Goal: Task Accomplishment & Management: Manage account settings

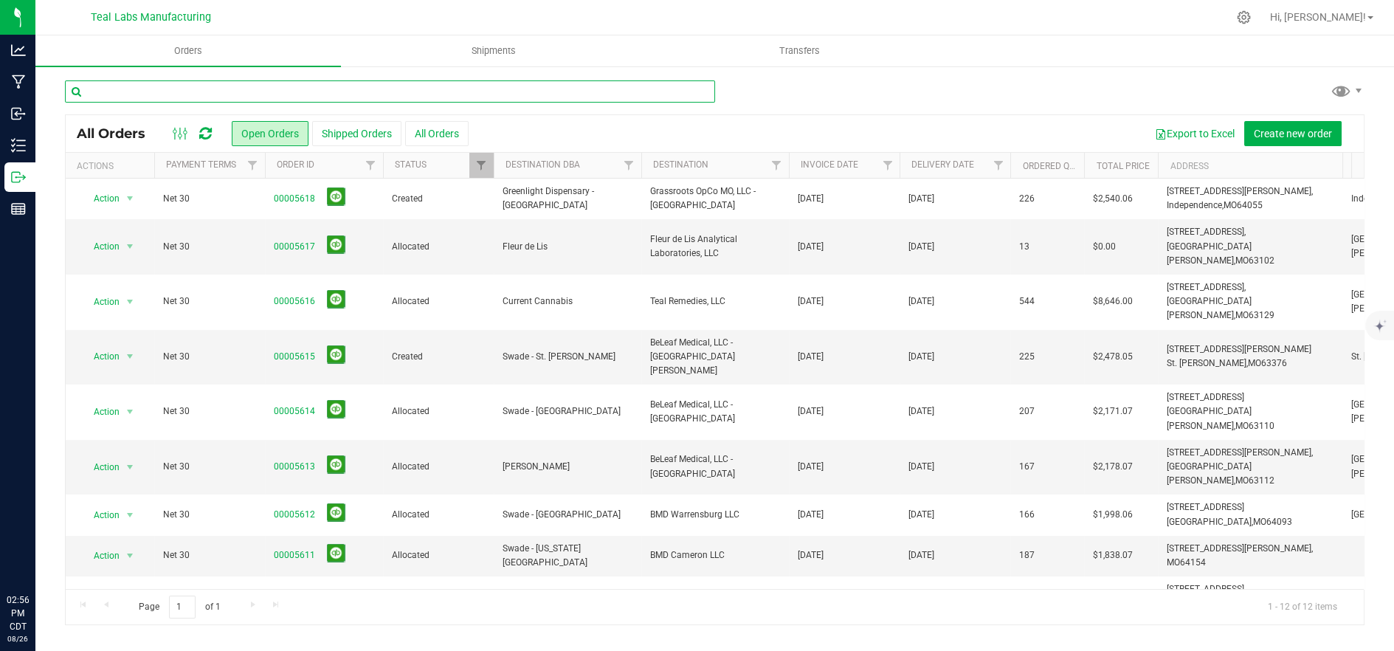
click at [206, 86] on input "text" at bounding box center [390, 91] width 650 height 22
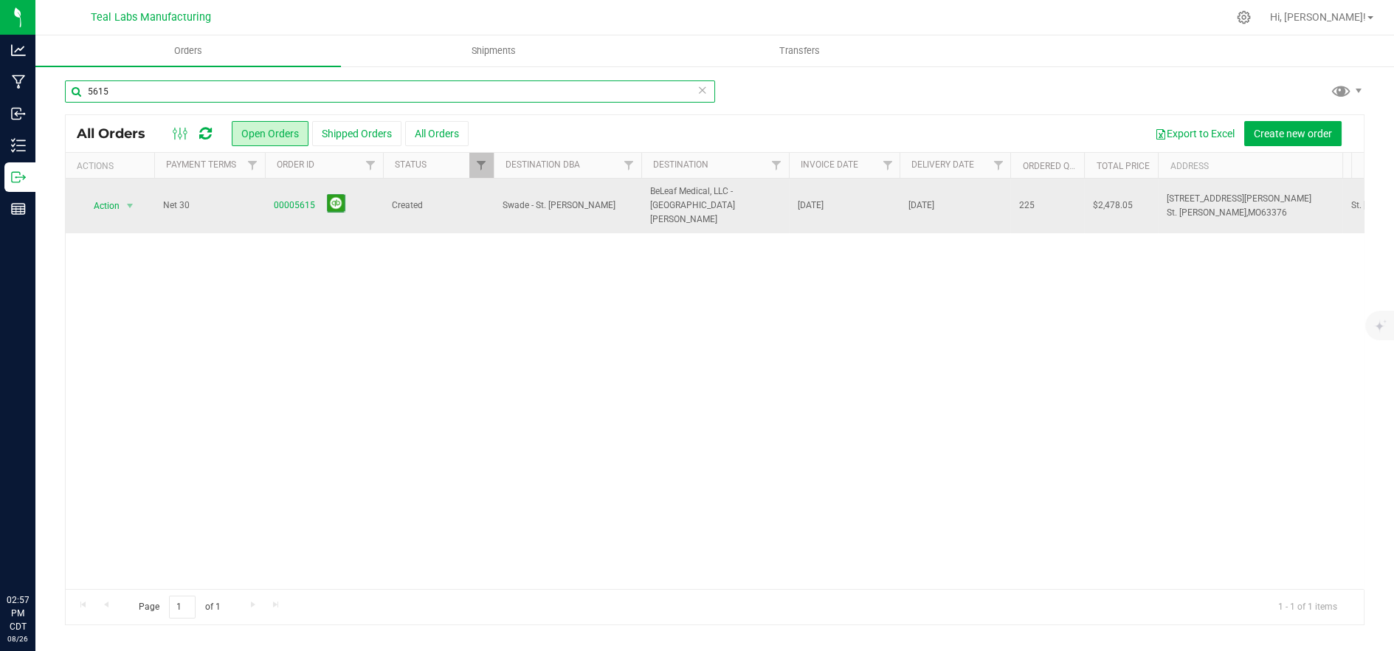
type input "5615"
click at [370, 201] on span "00005615" at bounding box center [324, 205] width 100 height 23
click at [450, 199] on span "Created" at bounding box center [438, 206] width 93 height 14
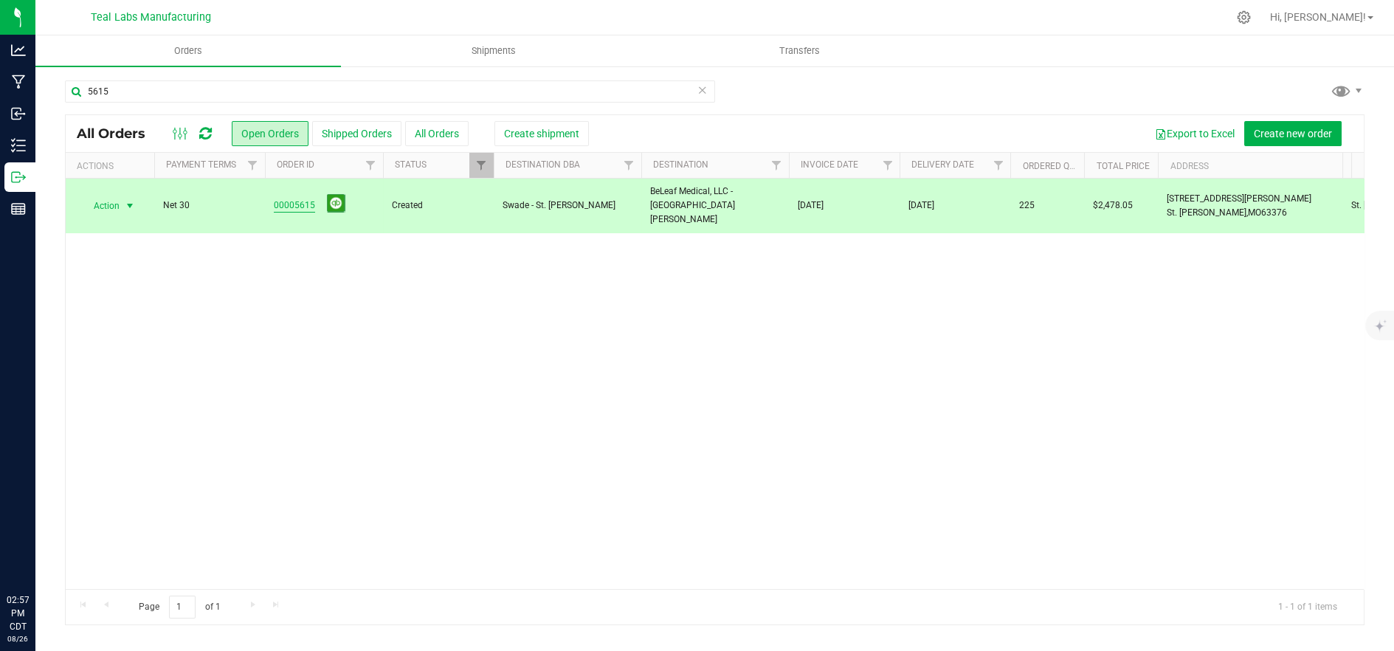
click at [309, 199] on link "00005615" at bounding box center [294, 206] width 41 height 14
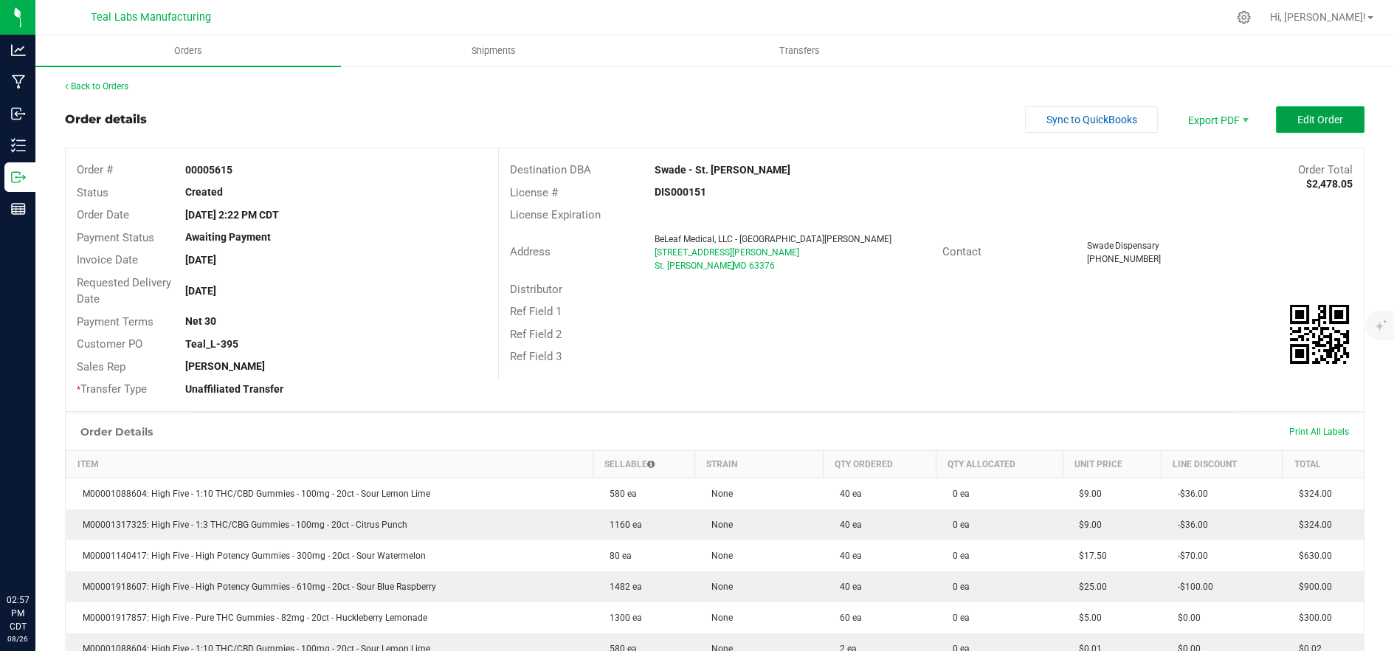
click at [1321, 116] on span "Edit Order" at bounding box center [1321, 120] width 46 height 12
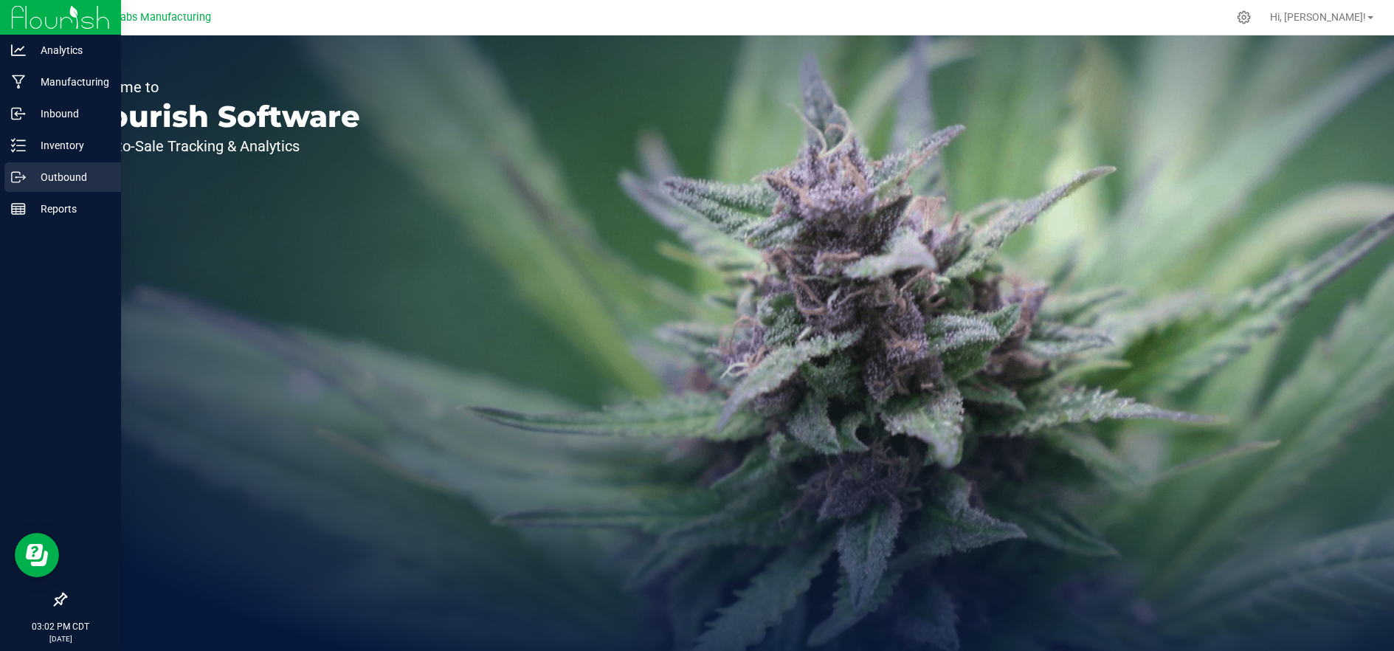
click at [24, 176] on icon at bounding box center [18, 177] width 15 height 15
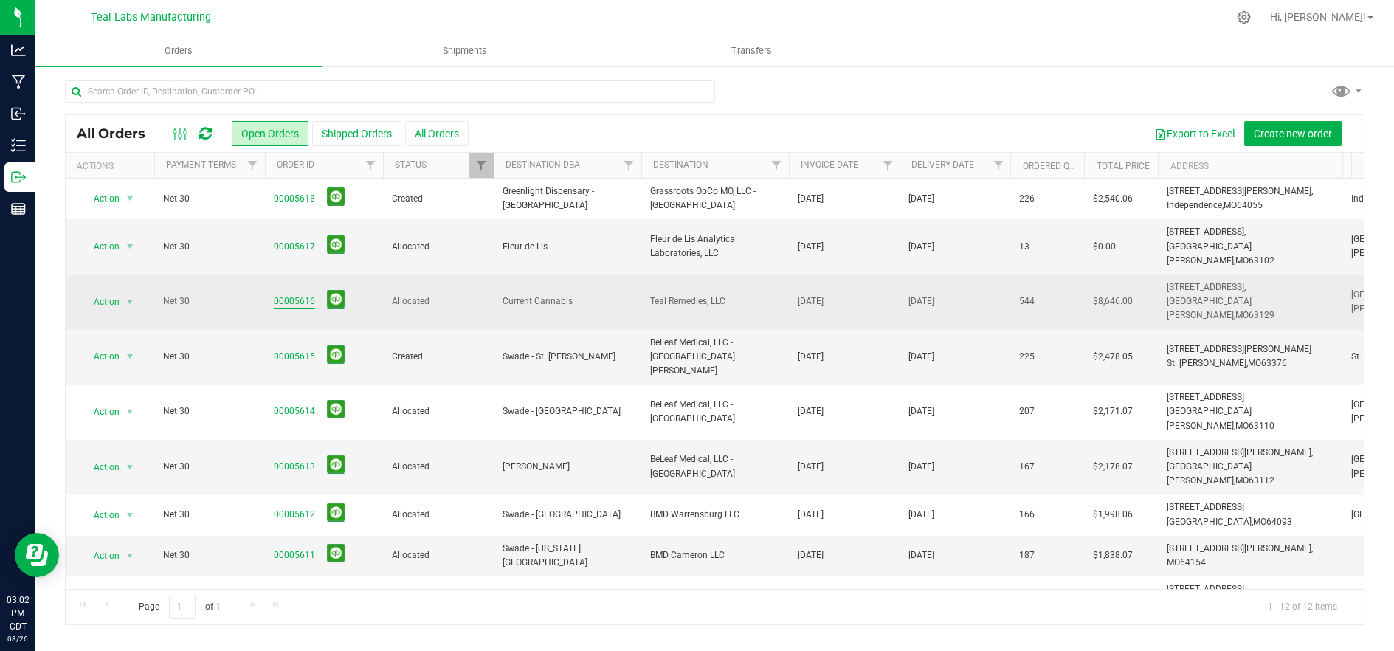
click at [287, 295] on link "00005616" at bounding box center [294, 302] width 41 height 14
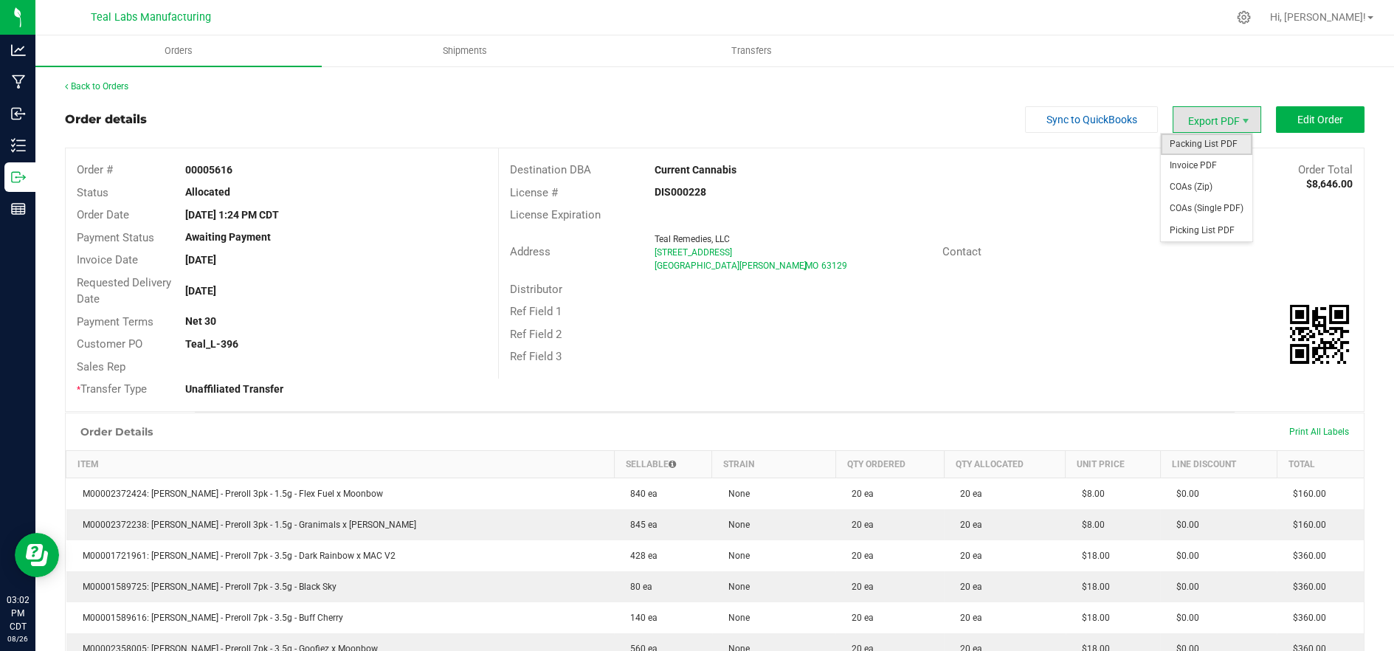
click at [1203, 143] on span "Packing List PDF" at bounding box center [1207, 144] width 92 height 21
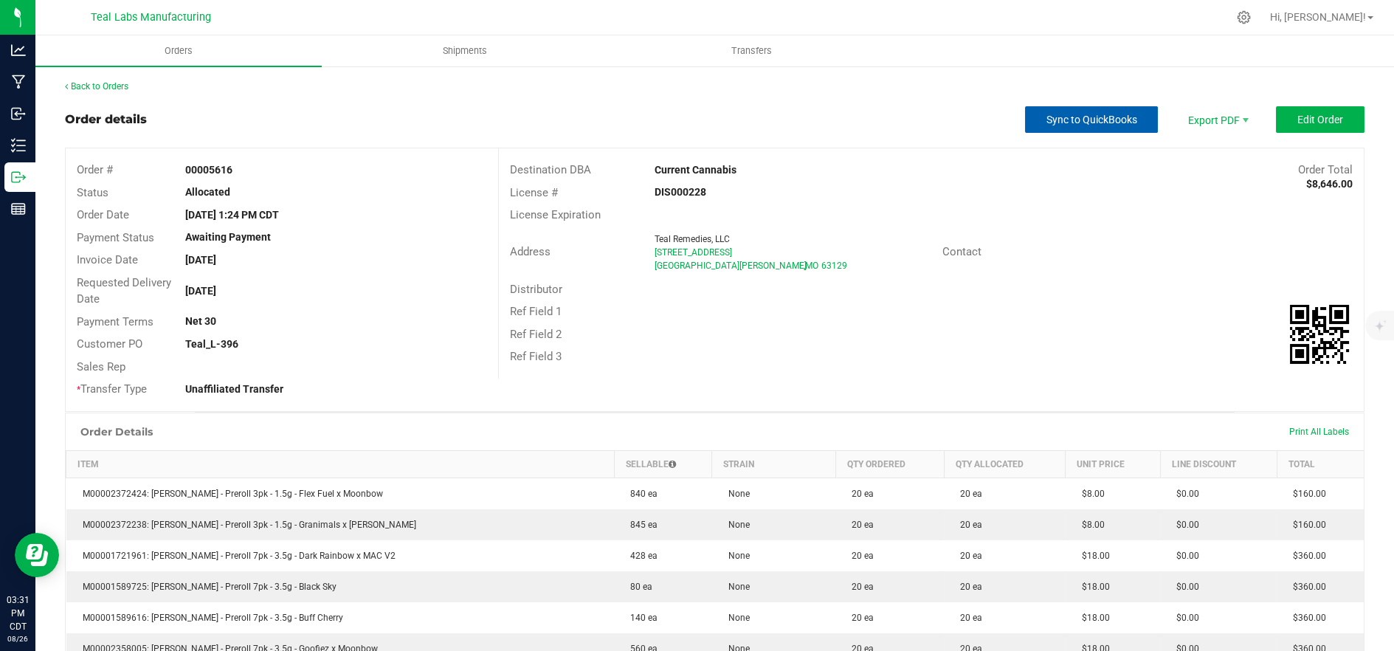
click at [1081, 127] on button "Sync to QuickBooks" at bounding box center [1091, 119] width 133 height 27
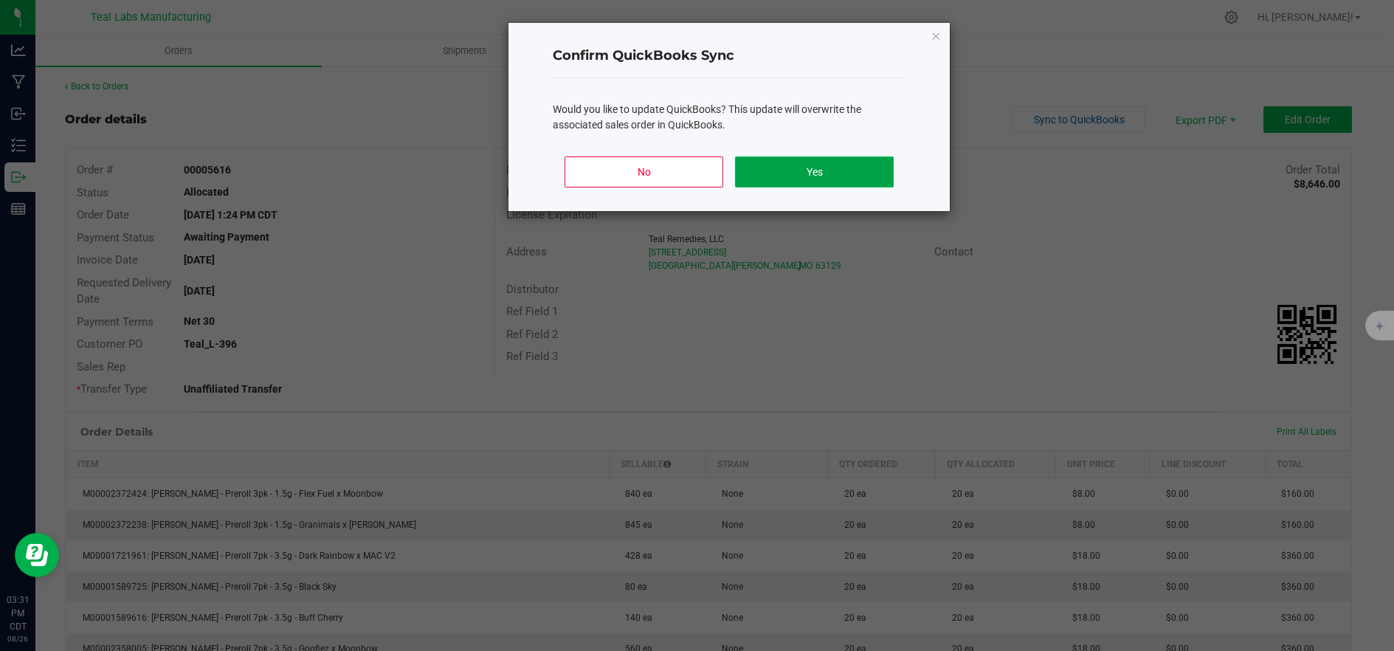
click at [751, 172] on button "Yes" at bounding box center [814, 171] width 159 height 31
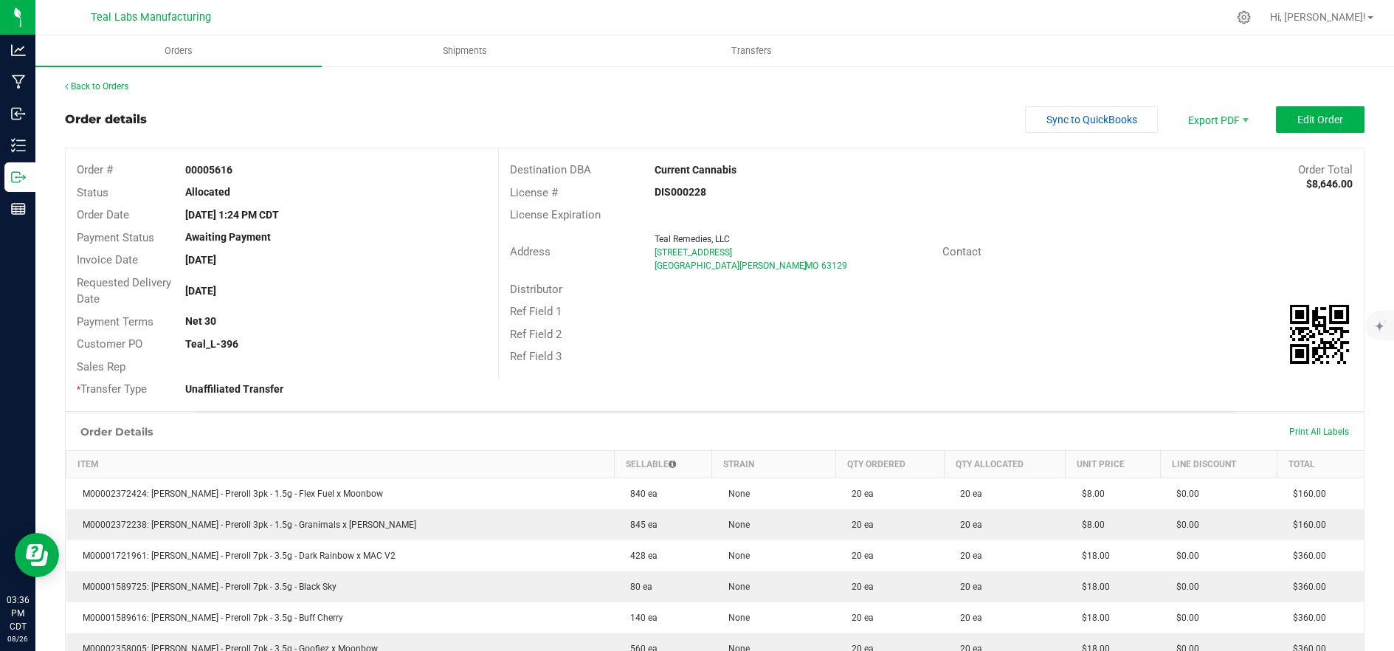
click at [870, 196] on div "DIS000228" at bounding box center [788, 193] width 289 height 16
click at [1074, 127] on button "Sync to QuickBooks" at bounding box center [1091, 119] width 133 height 27
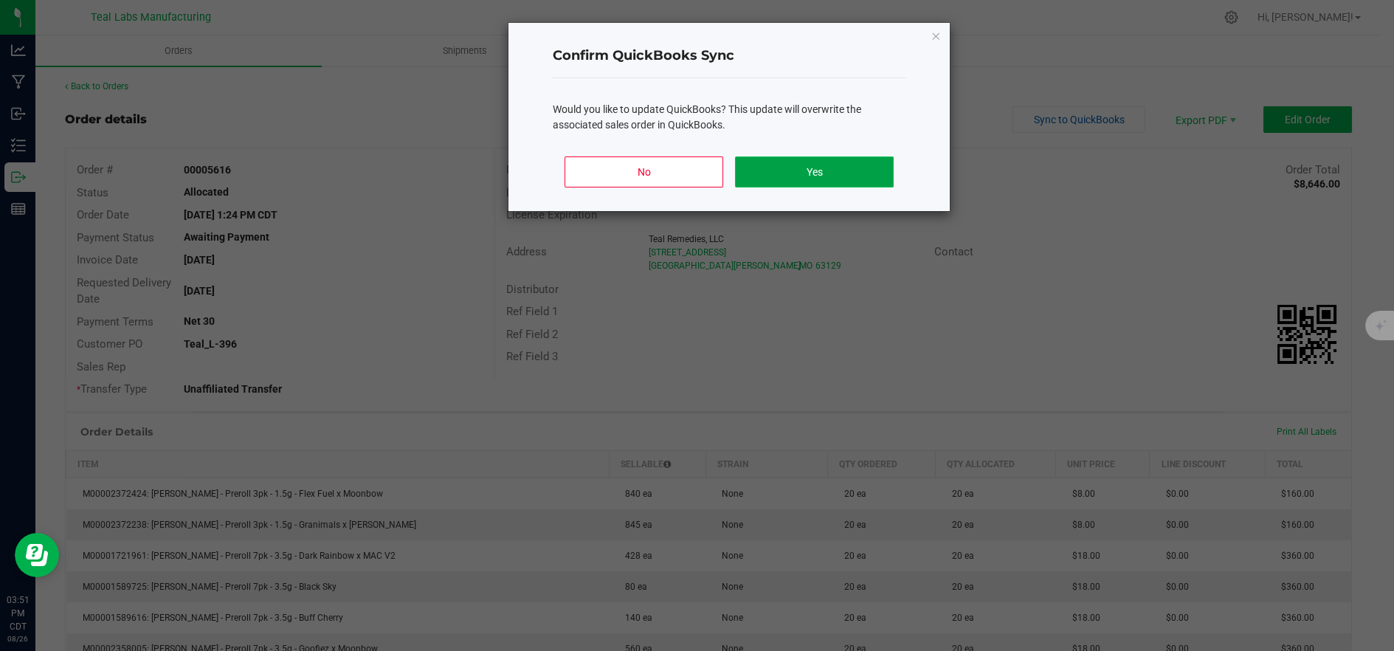
click at [771, 174] on button "Yes" at bounding box center [814, 171] width 159 height 31
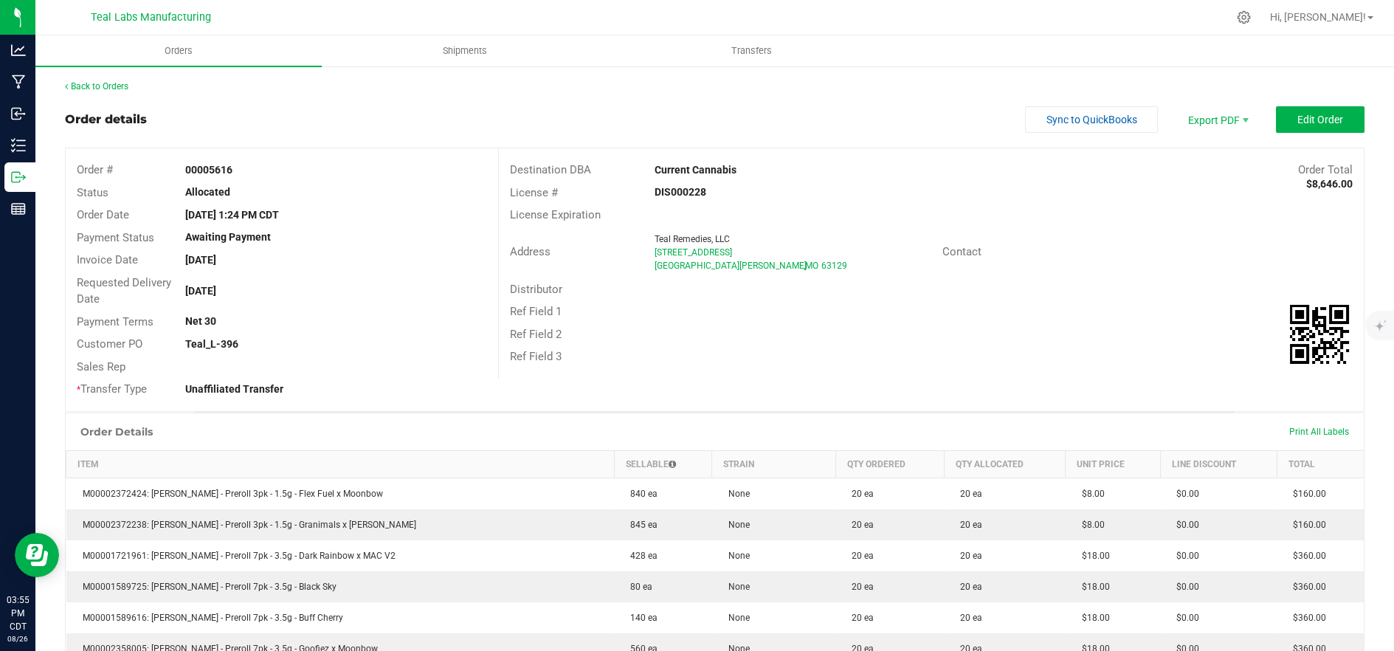
drag, startPoint x: 990, startPoint y: 184, endPoint x: 1024, endPoint y: 145, distance: 51.2
click at [991, 184] on div "License # DIS000228" at bounding box center [931, 193] width 865 height 23
click at [1045, 131] on button "Sync to QuickBooks" at bounding box center [1091, 119] width 133 height 27
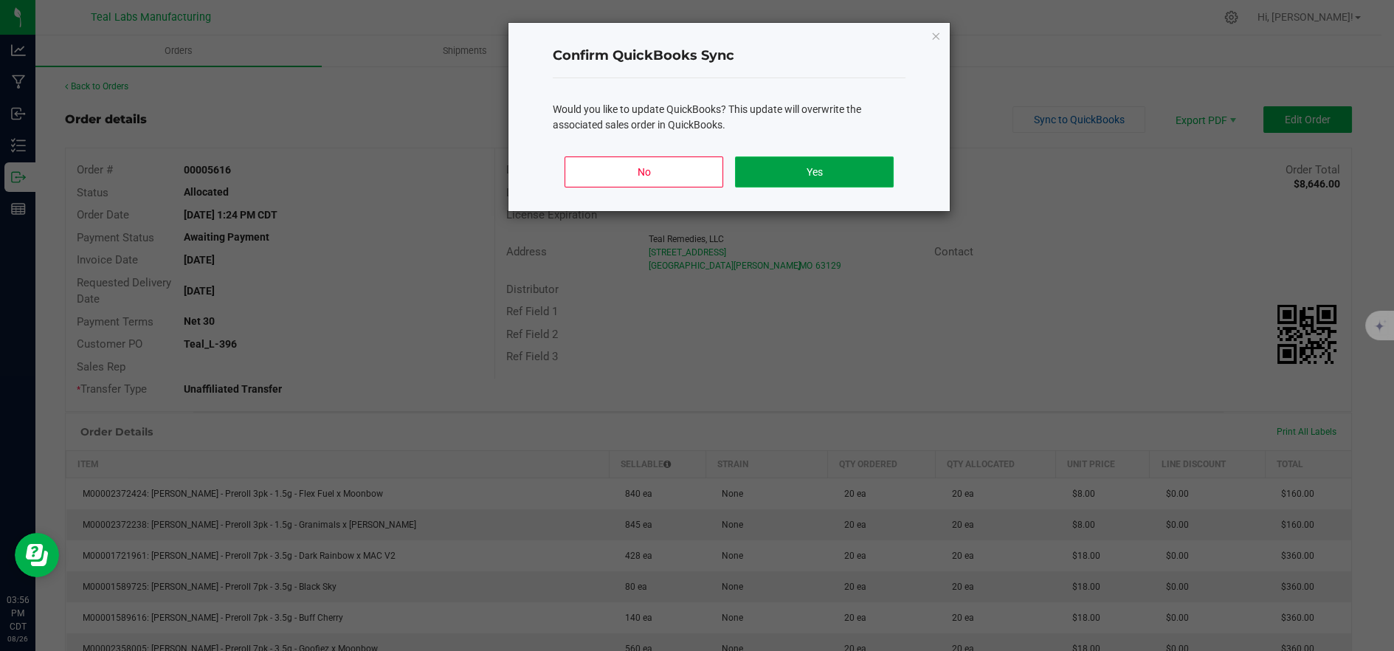
click at [852, 164] on button "Yes" at bounding box center [814, 171] width 159 height 31
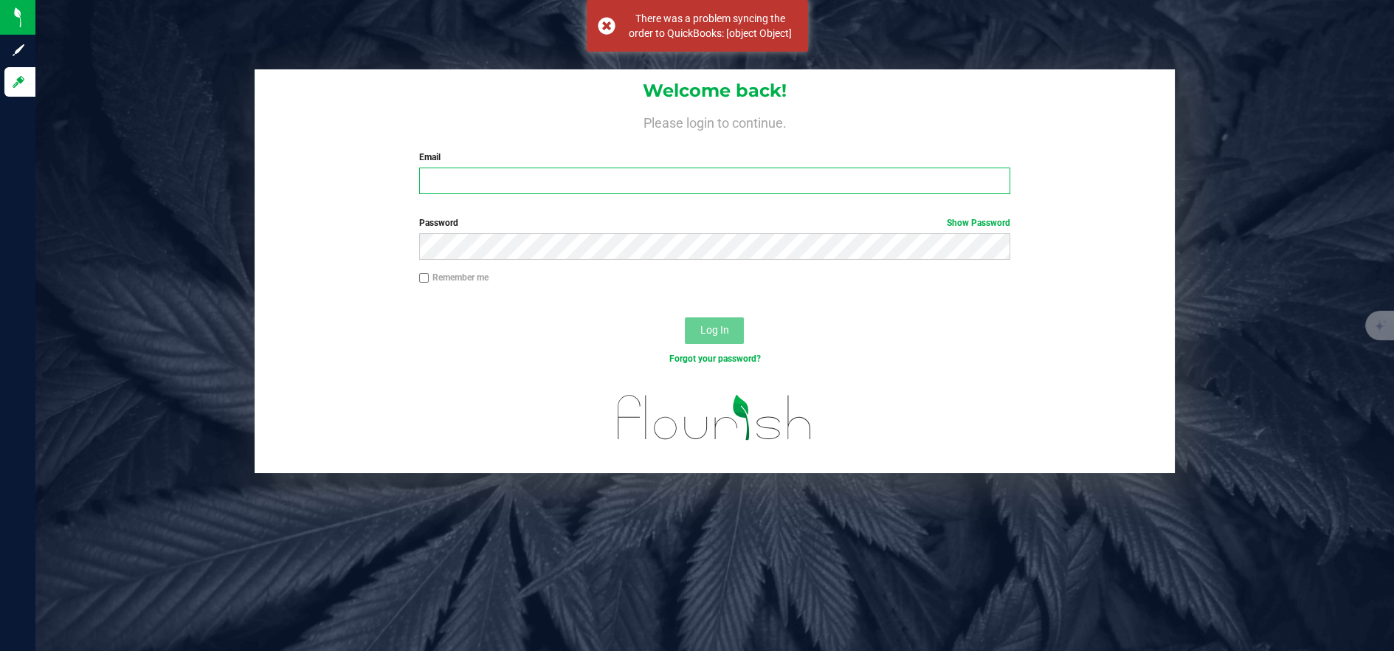
type input "[EMAIL_ADDRESS][DOMAIN_NAME]"
click at [735, 323] on button "Log In" at bounding box center [714, 330] width 59 height 27
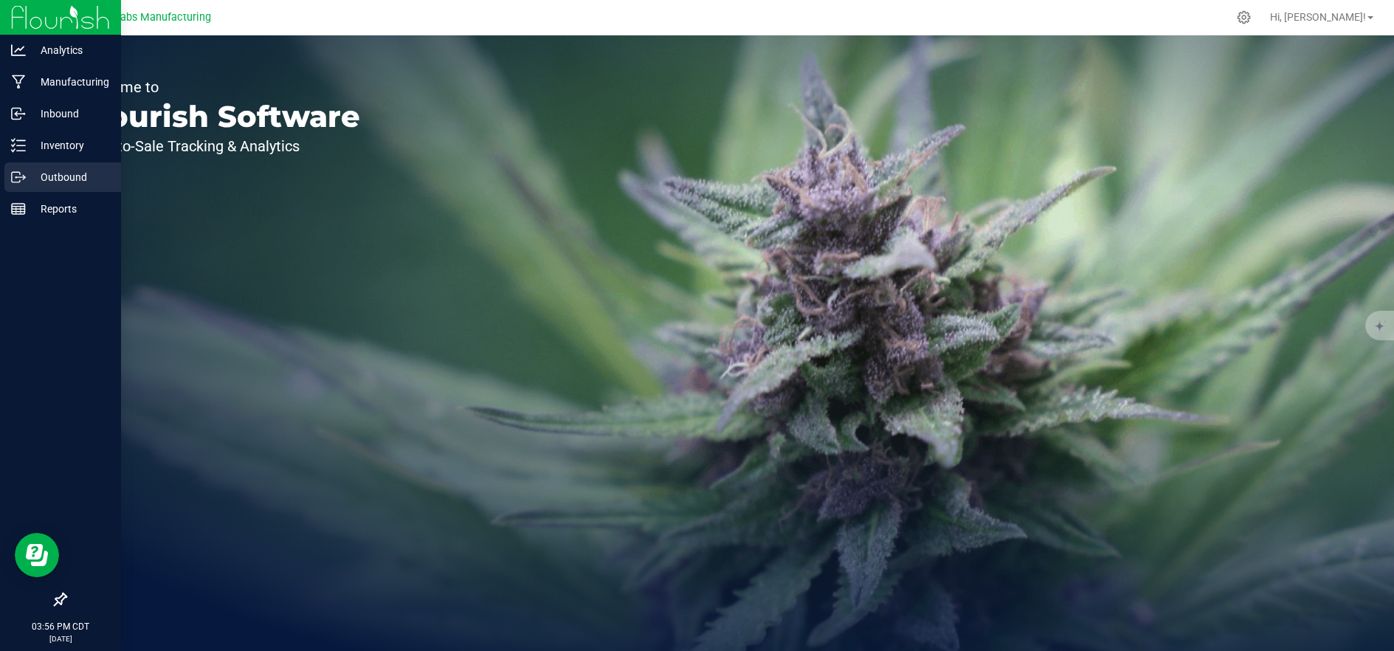
click at [34, 182] on p "Outbound" at bounding box center [70, 177] width 89 height 18
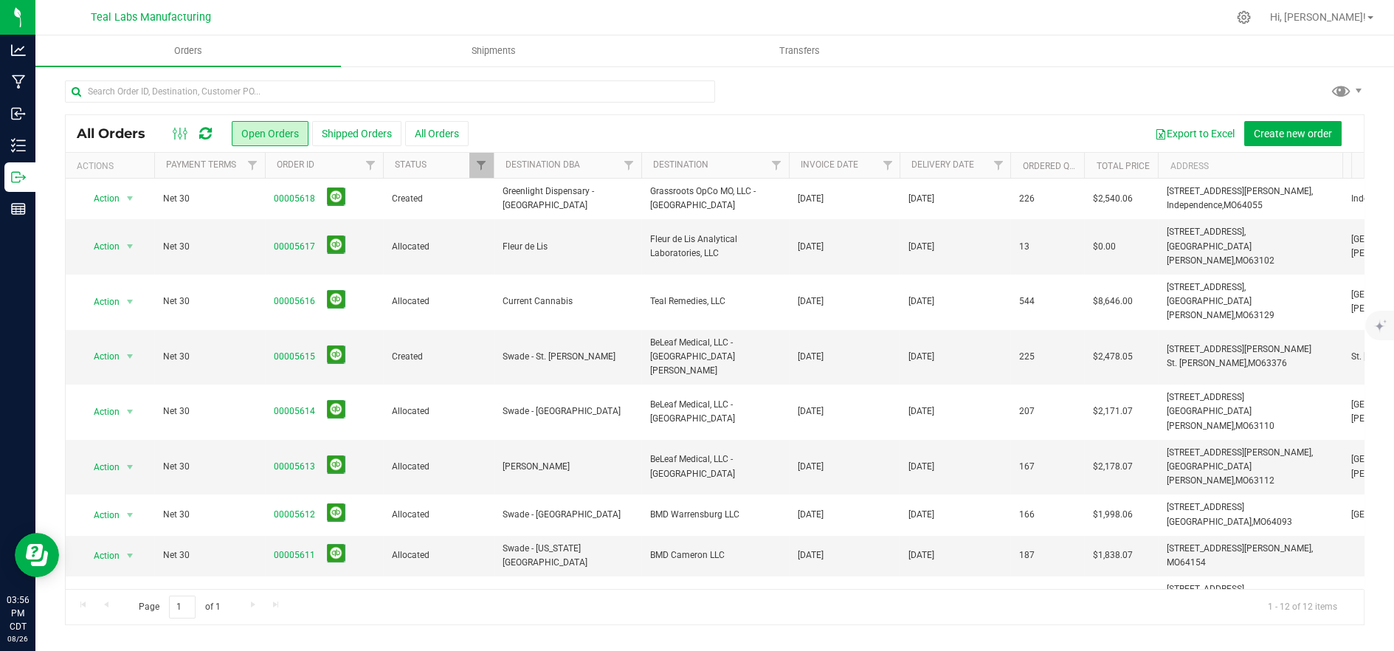
click at [1019, 86] on div at bounding box center [715, 97] width 1300 height 34
click at [296, 350] on link "00005615" at bounding box center [294, 357] width 41 height 14
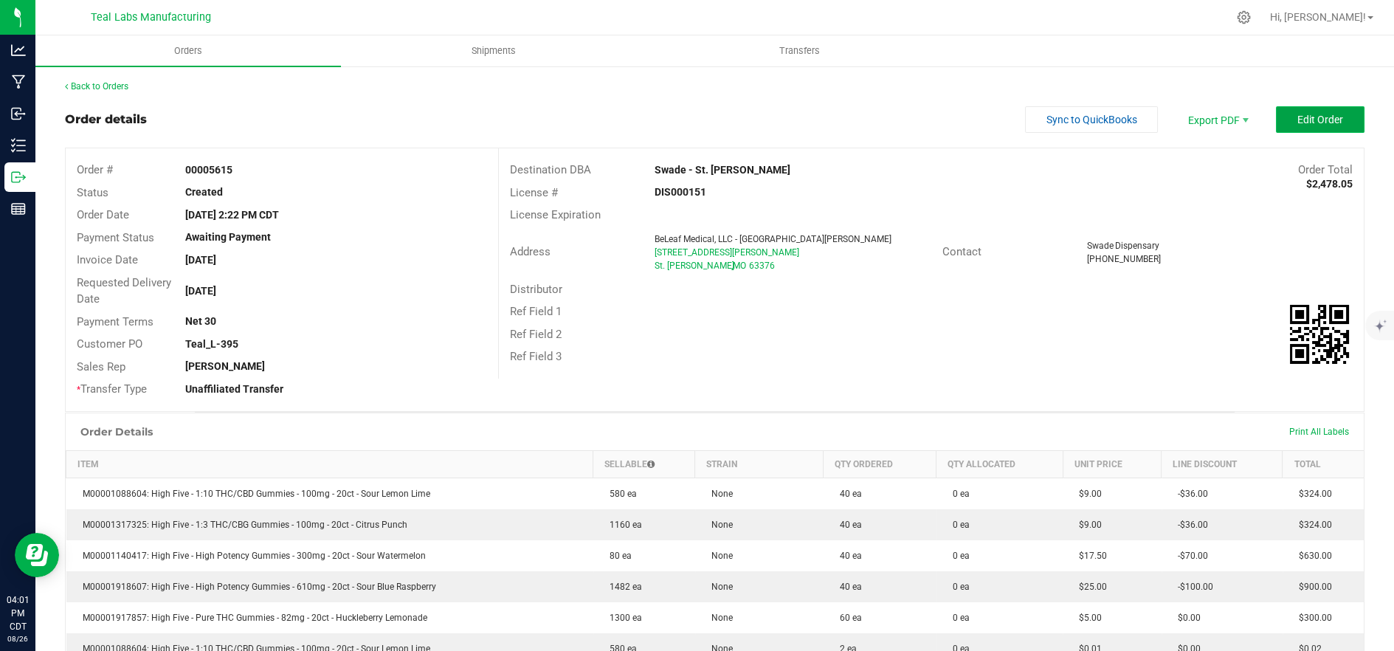
click at [1303, 120] on span "Edit Order" at bounding box center [1321, 120] width 46 height 12
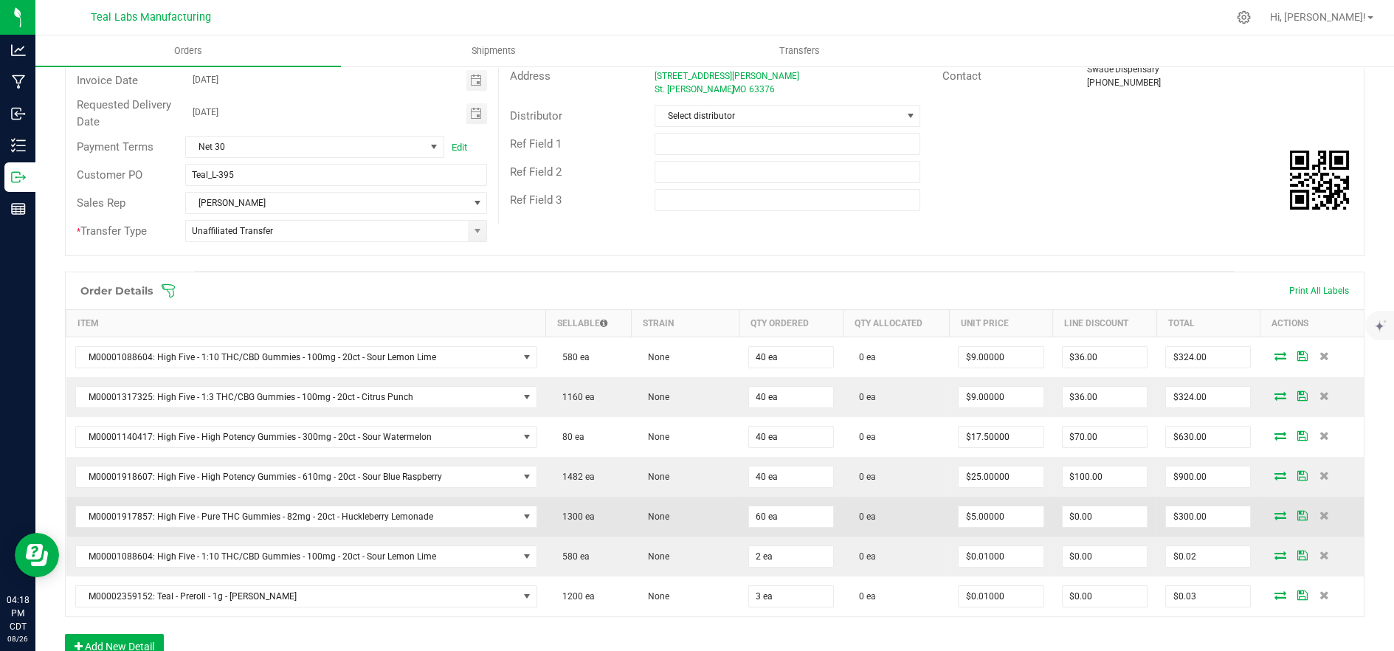
scroll to position [246, 0]
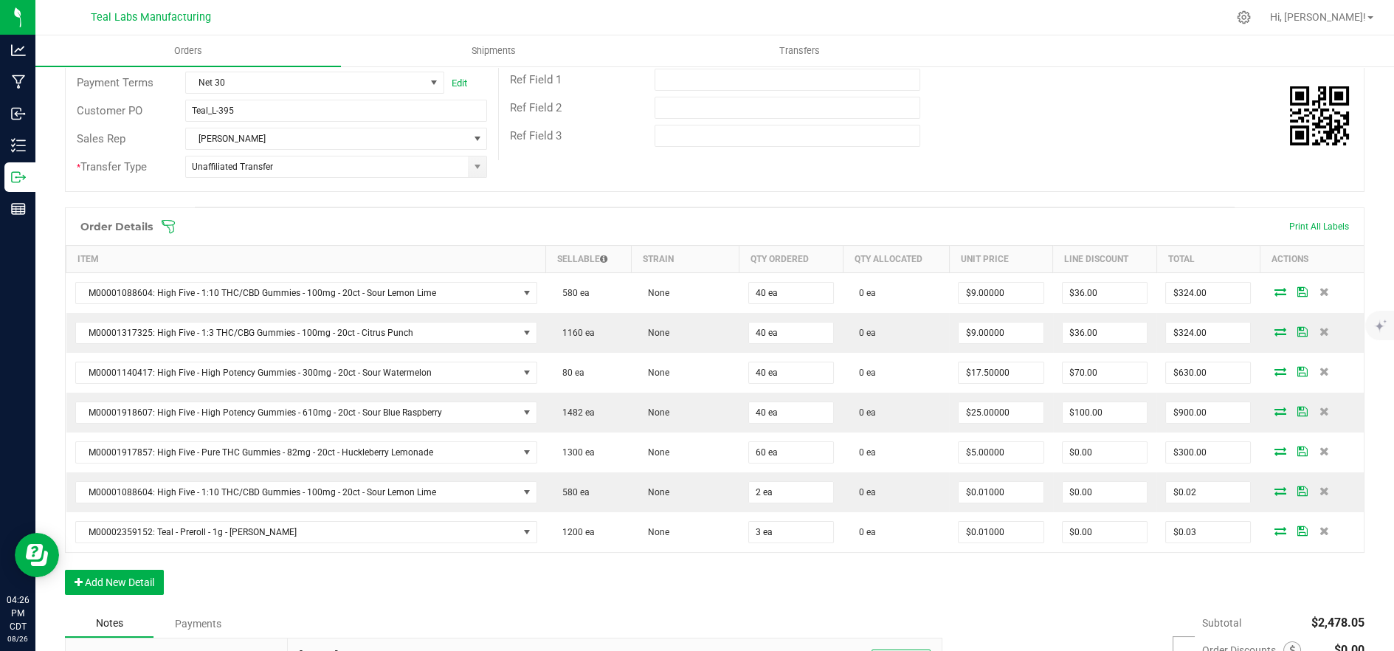
click at [864, 155] on div "Destination DBA Swade - St. [PERSON_NAME] Edit Order Total $2,478.05 License # …" at bounding box center [931, 32] width 866 height 258
click at [171, 227] on icon at bounding box center [168, 226] width 15 height 15
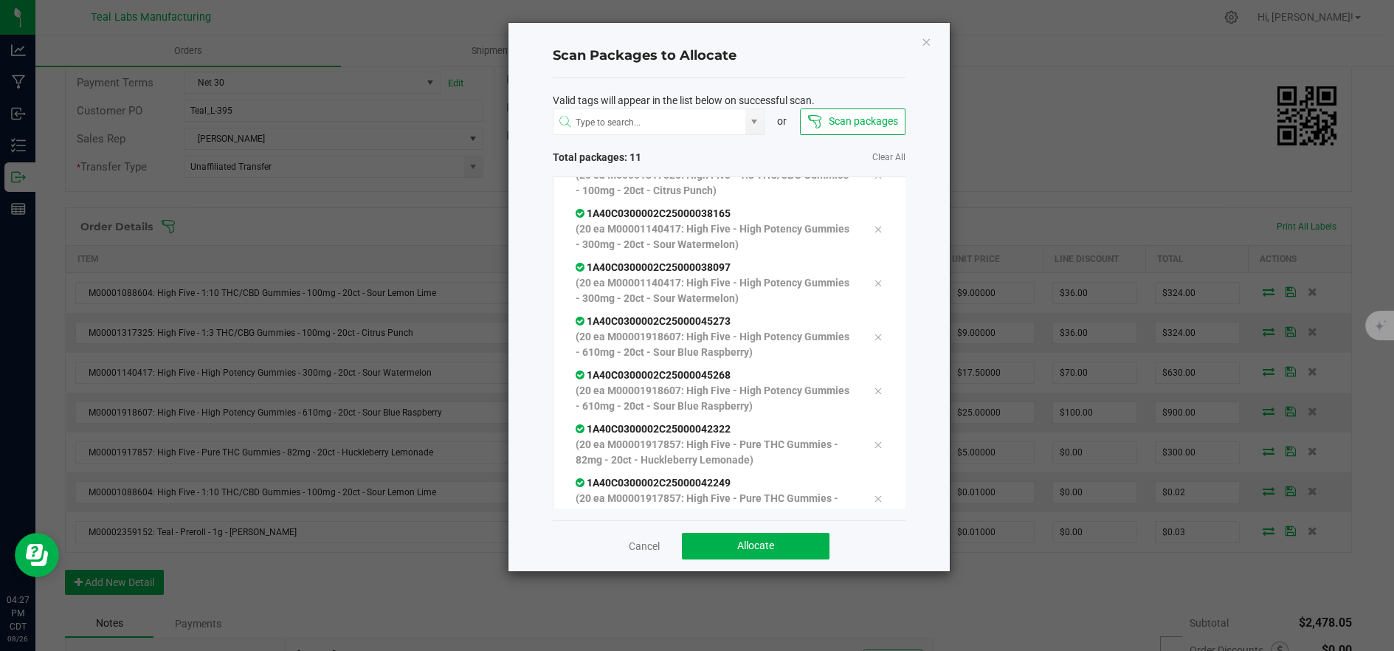
scroll to position [244, 0]
click at [703, 548] on button "Allocate" at bounding box center [756, 546] width 148 height 27
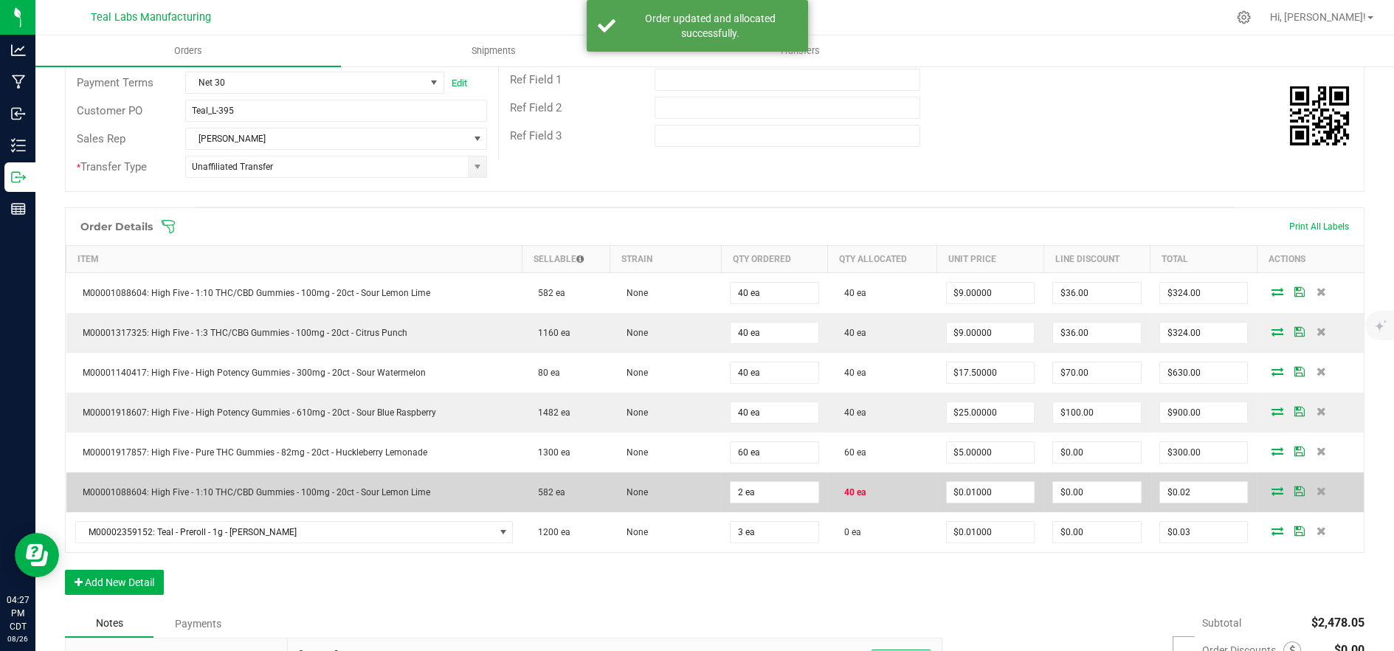
click at [1271, 491] on icon at bounding box center [1277, 490] width 12 height 9
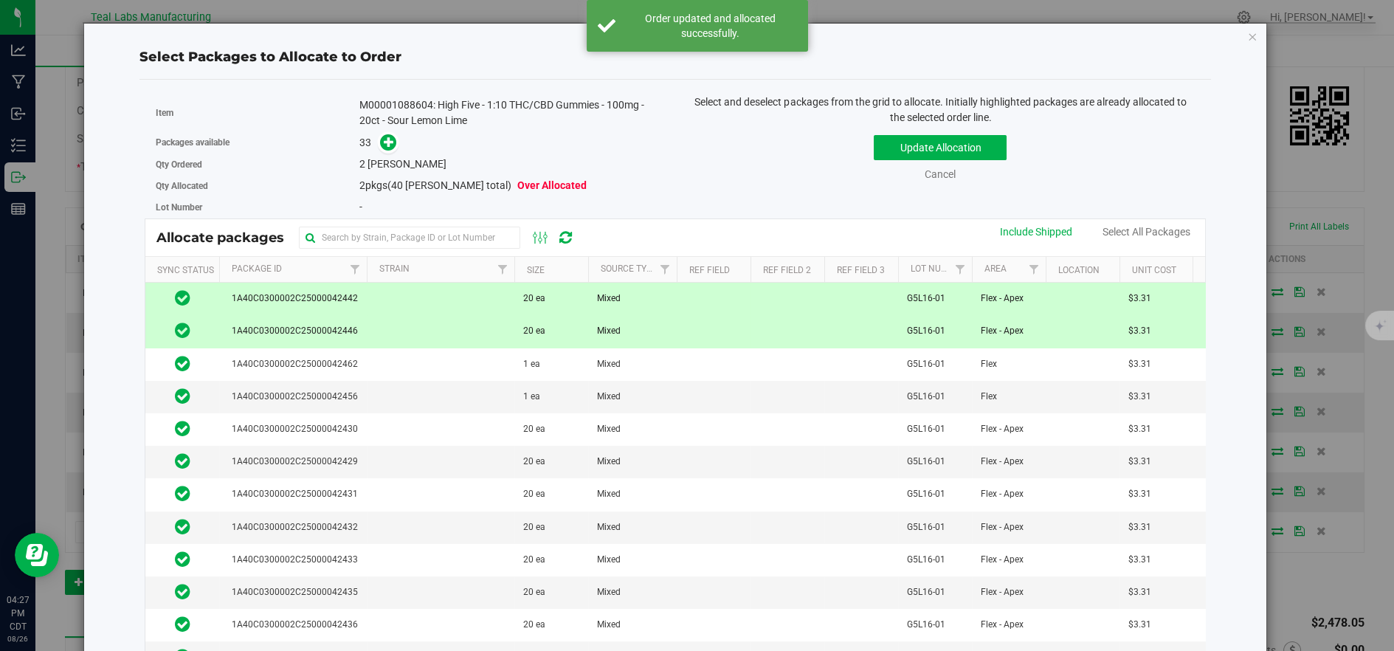
click at [380, 326] on td at bounding box center [441, 331] width 148 height 32
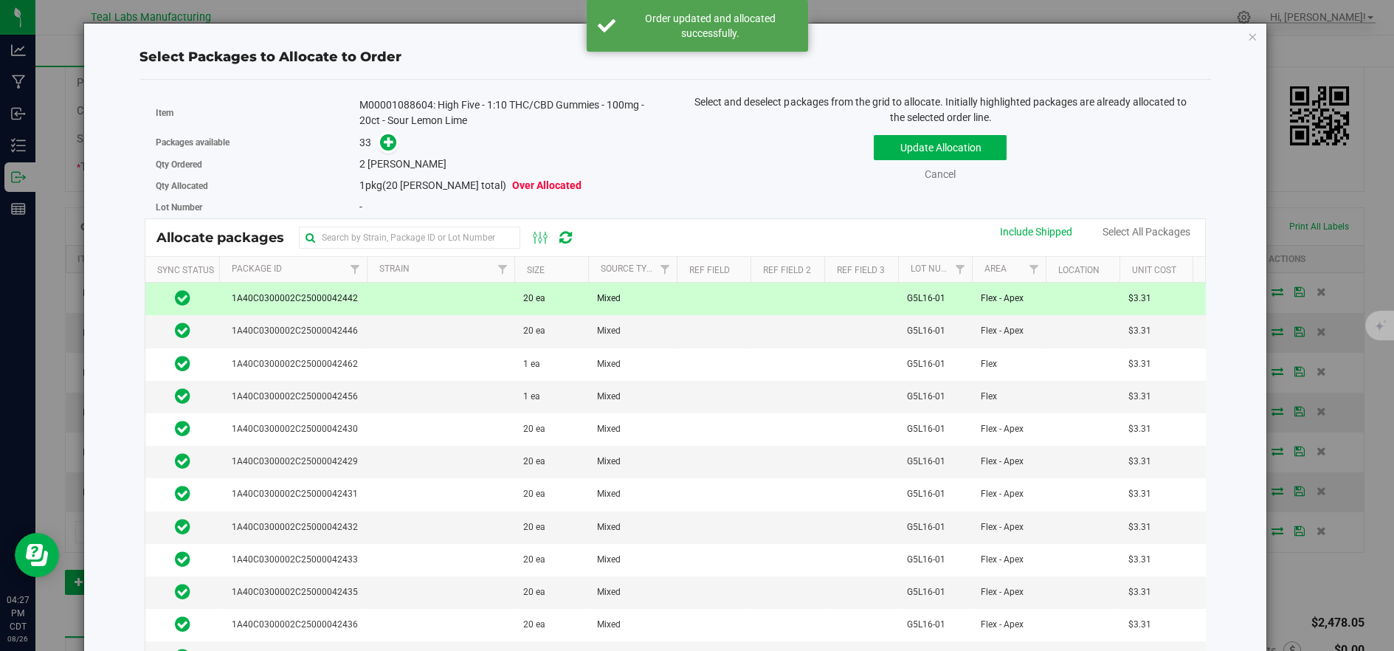
click at [392, 294] on td at bounding box center [441, 299] width 148 height 32
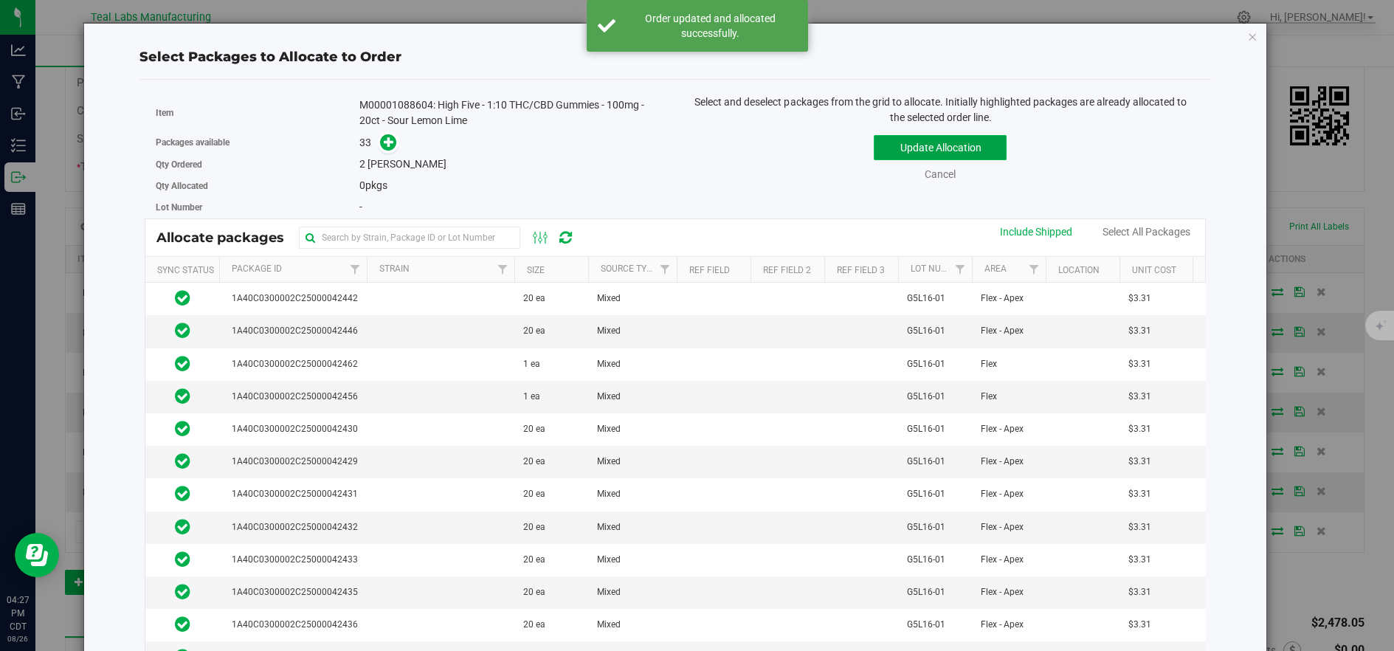
click at [950, 154] on button "Update Allocation" at bounding box center [940, 147] width 133 height 25
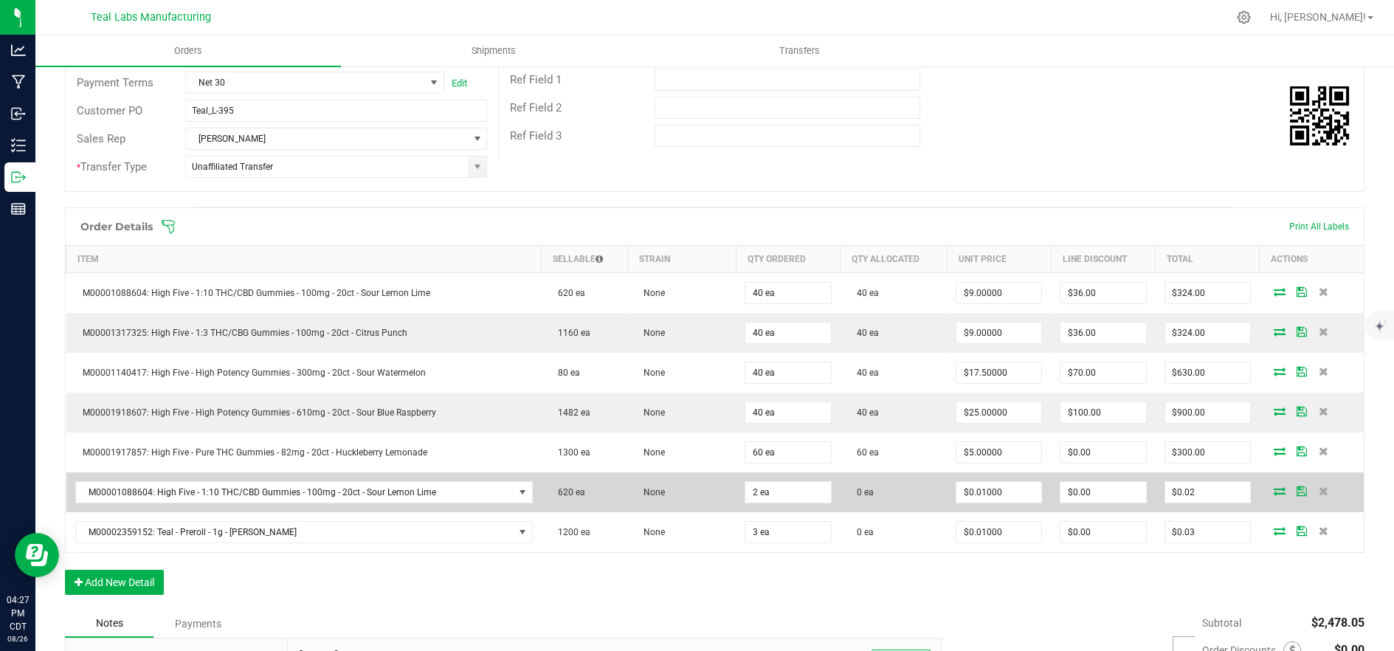
click at [1274, 487] on icon at bounding box center [1280, 490] width 12 height 9
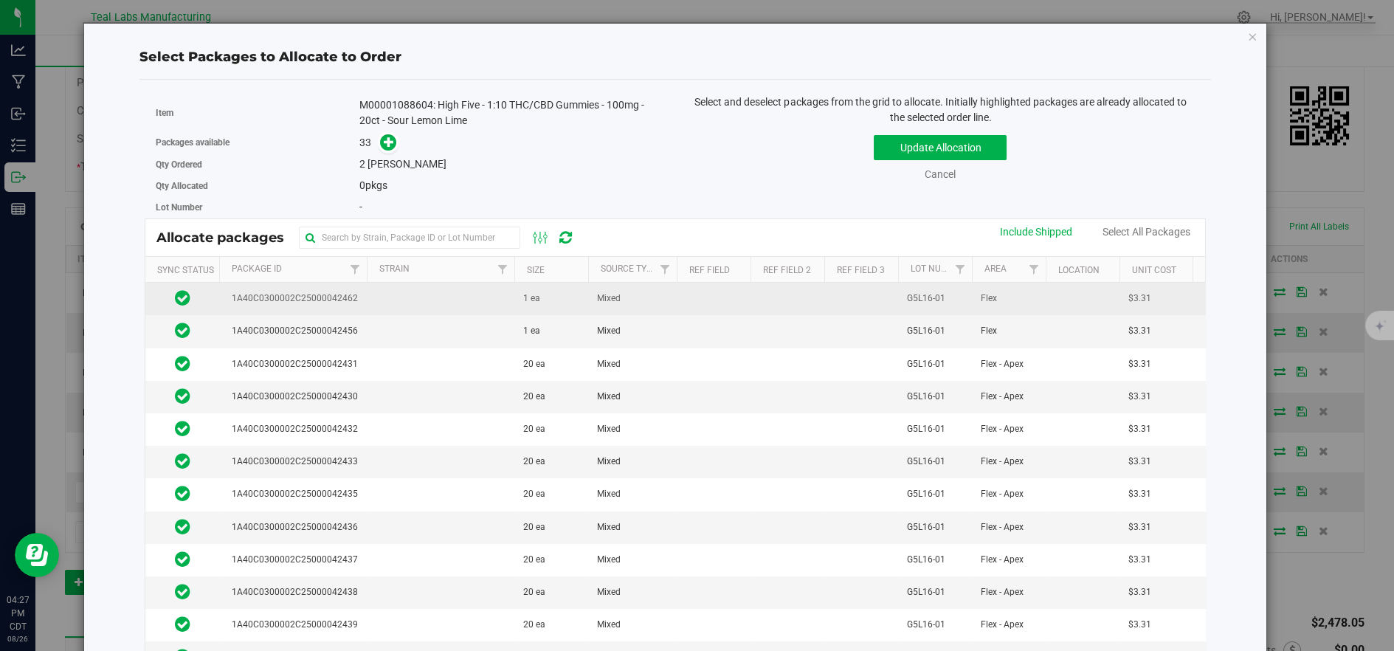
click at [393, 310] on td at bounding box center [441, 299] width 148 height 32
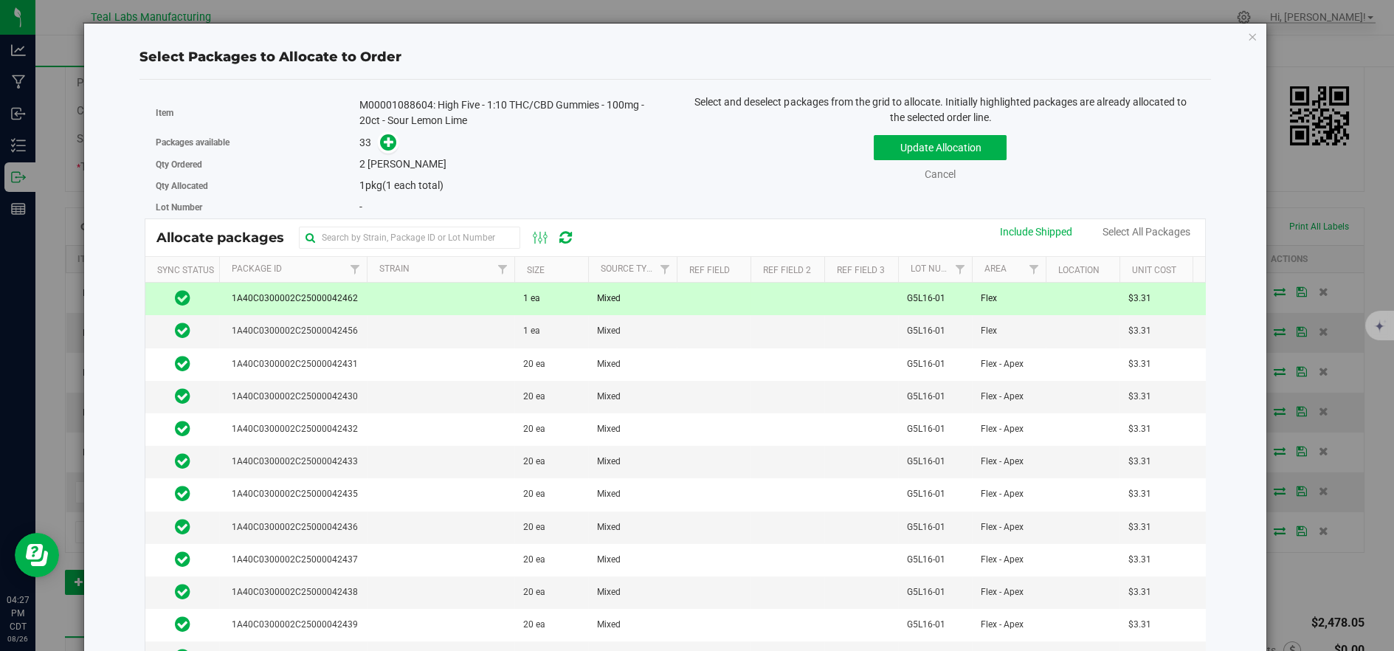
drag, startPoint x: 396, startPoint y: 340, endPoint x: 647, endPoint y: 255, distance: 265.9
click at [396, 340] on td at bounding box center [441, 331] width 148 height 32
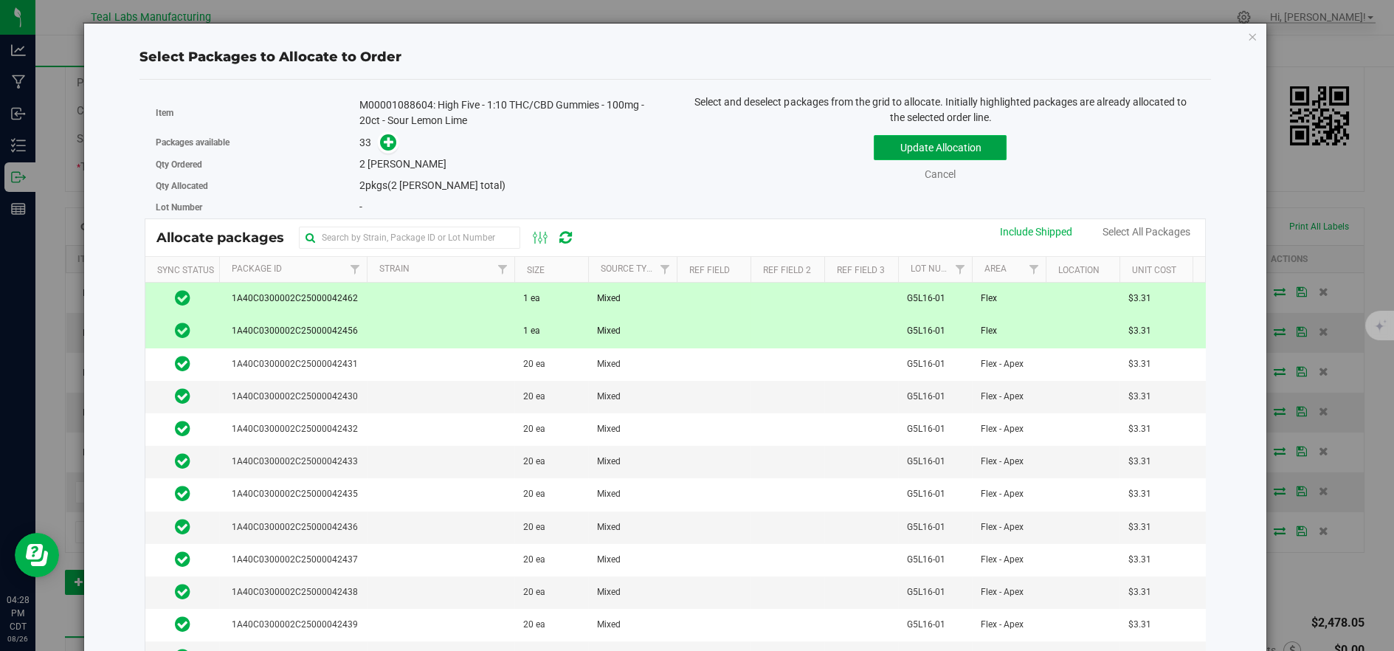
click at [906, 146] on button "Update Allocation" at bounding box center [940, 147] width 133 height 25
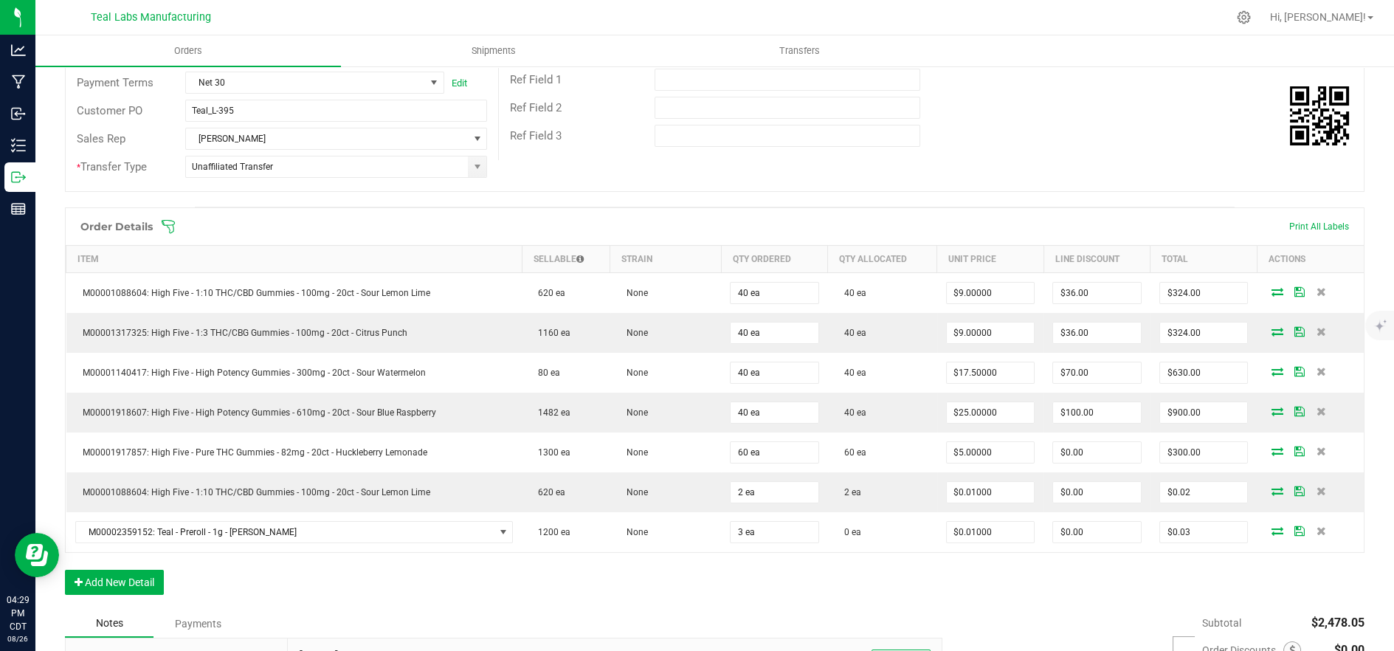
click at [1149, 125] on div "Ref Field 3" at bounding box center [931, 136] width 865 height 28
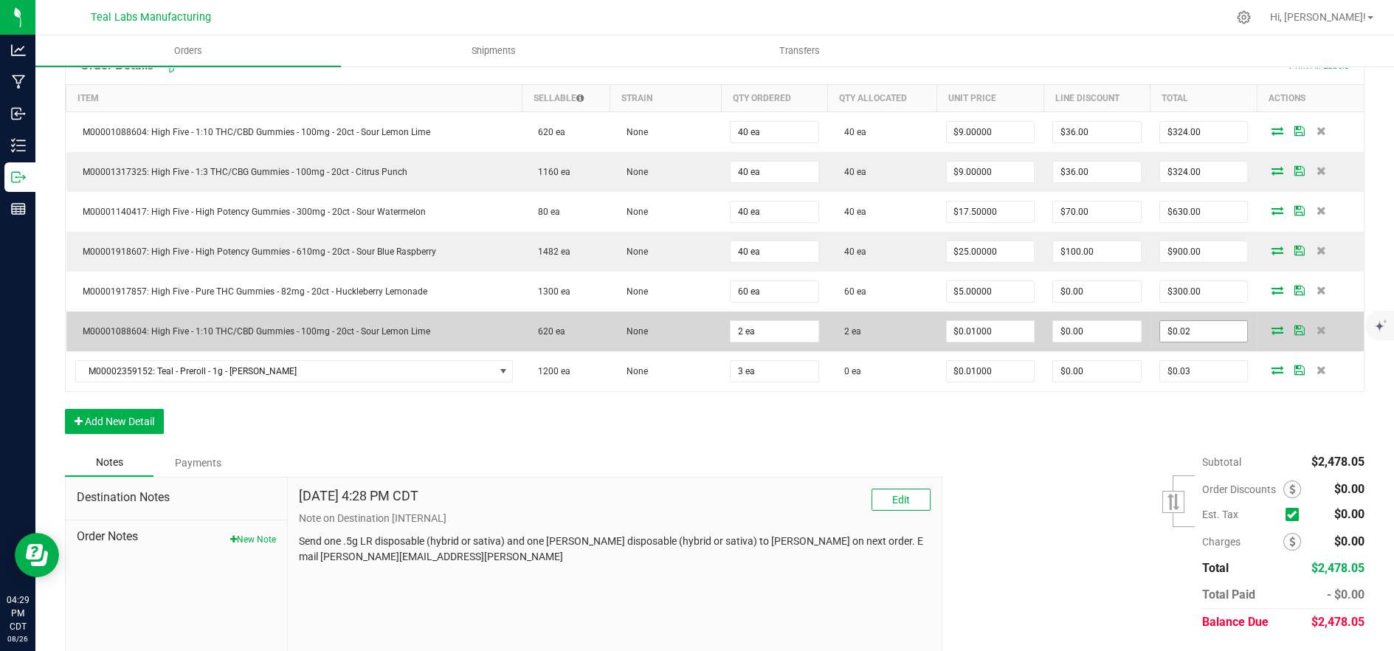
scroll to position [410, 0]
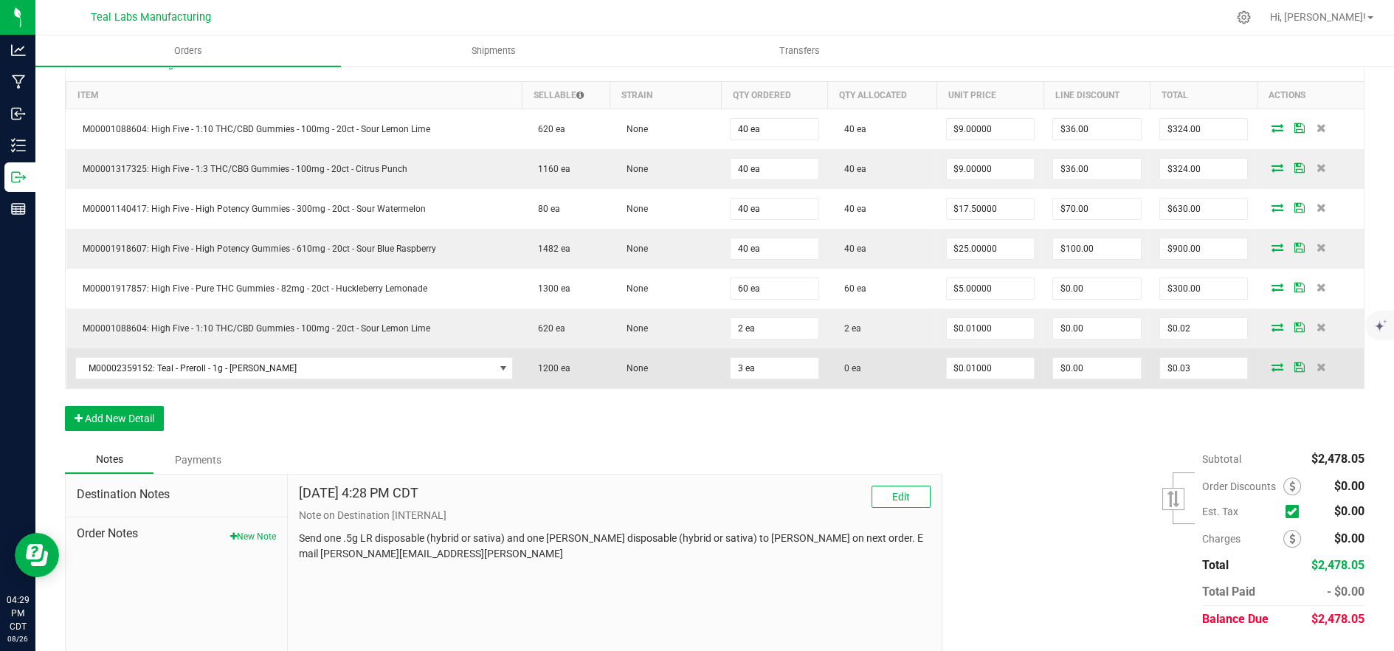
click at [1271, 367] on icon at bounding box center [1277, 366] width 12 height 9
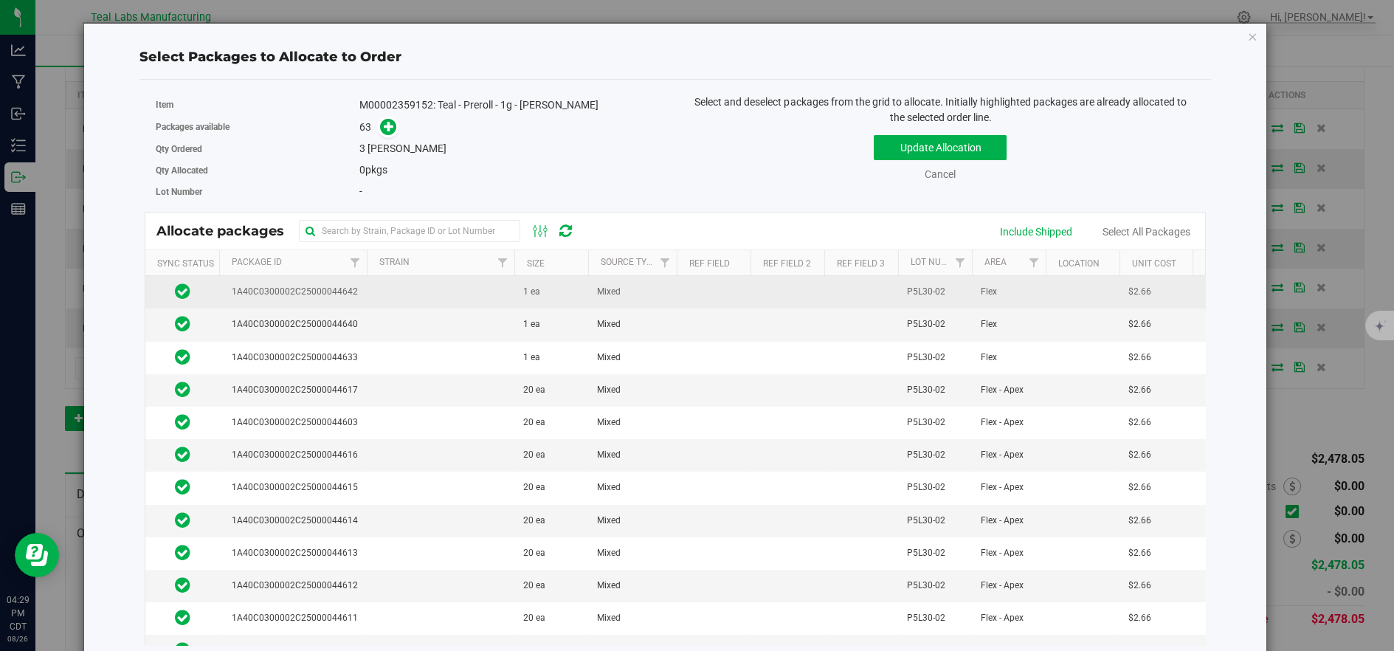
click at [382, 295] on td at bounding box center [441, 292] width 148 height 32
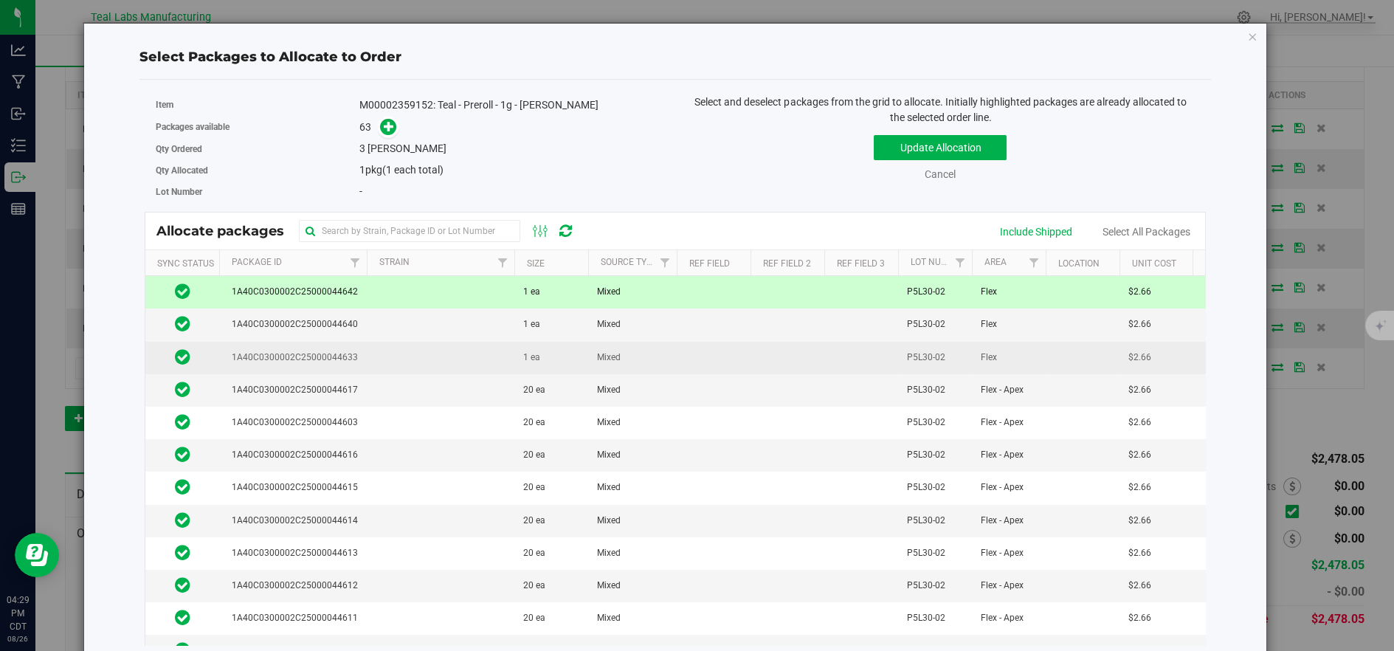
click at [391, 359] on td at bounding box center [441, 358] width 148 height 32
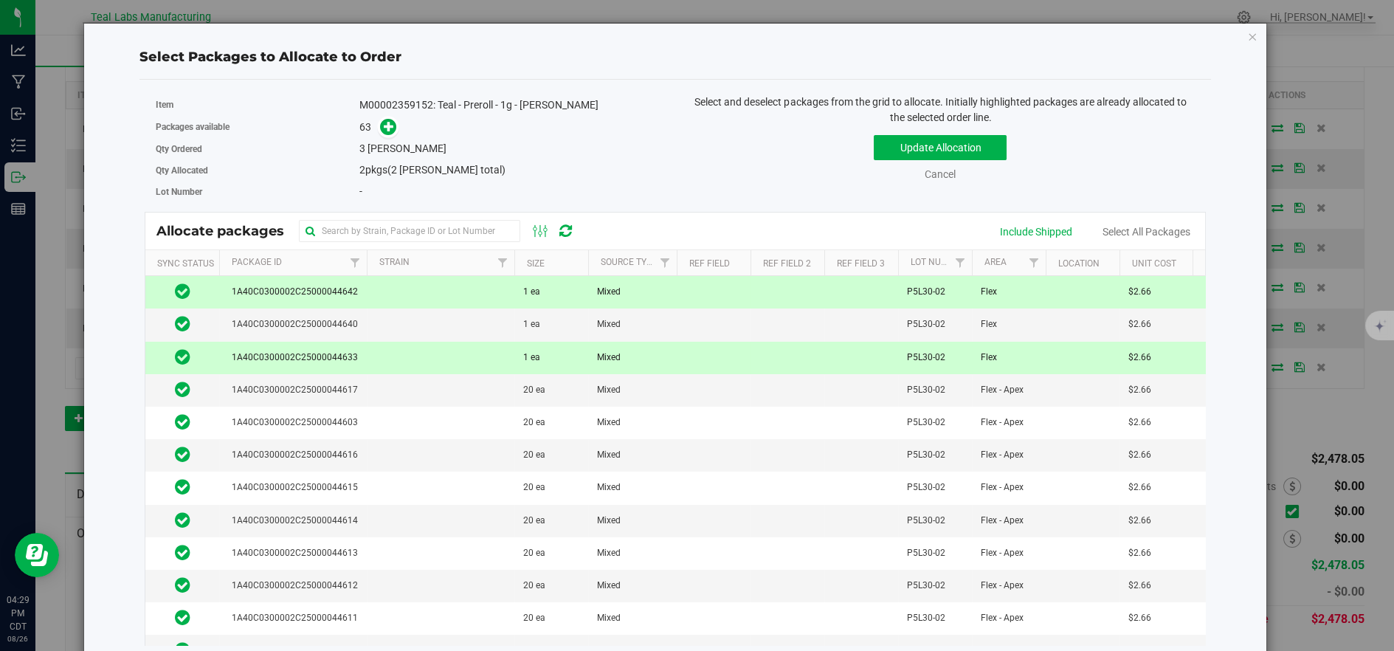
drag, startPoint x: 387, startPoint y: 320, endPoint x: 648, endPoint y: 220, distance: 279.7
click at [388, 320] on td at bounding box center [441, 325] width 148 height 32
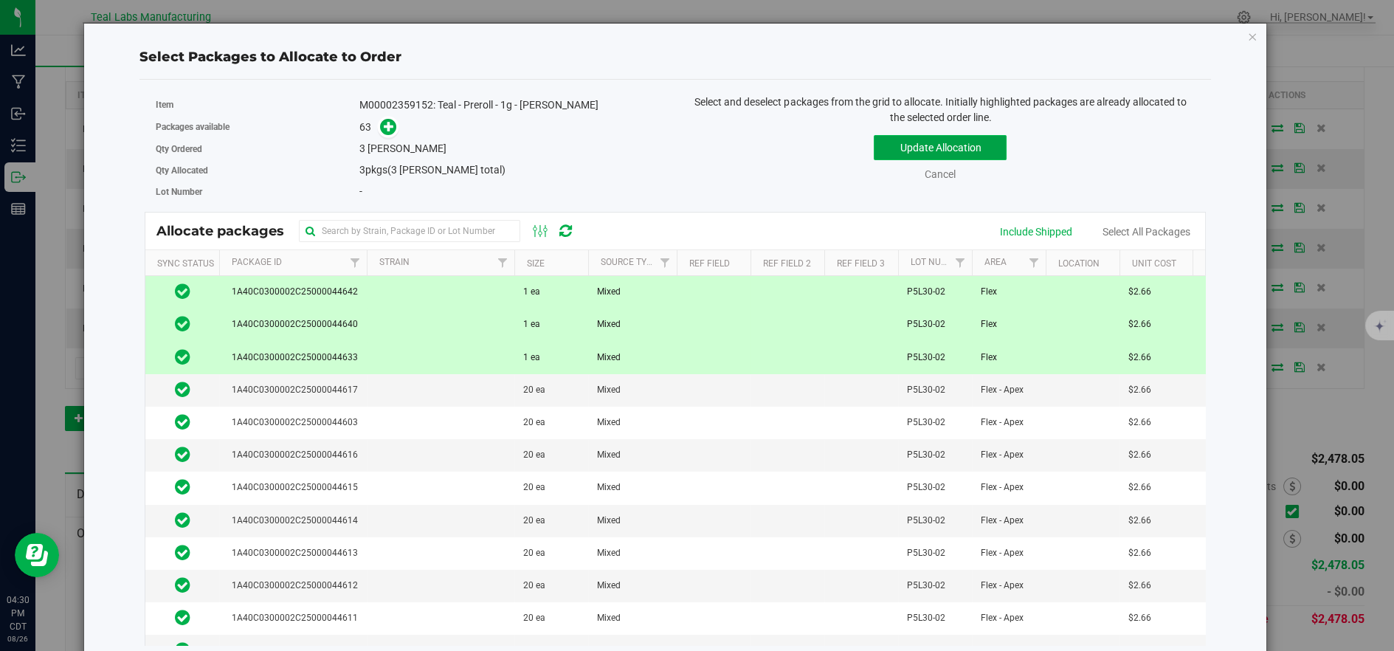
click at [877, 151] on button "Update Allocation" at bounding box center [940, 147] width 133 height 25
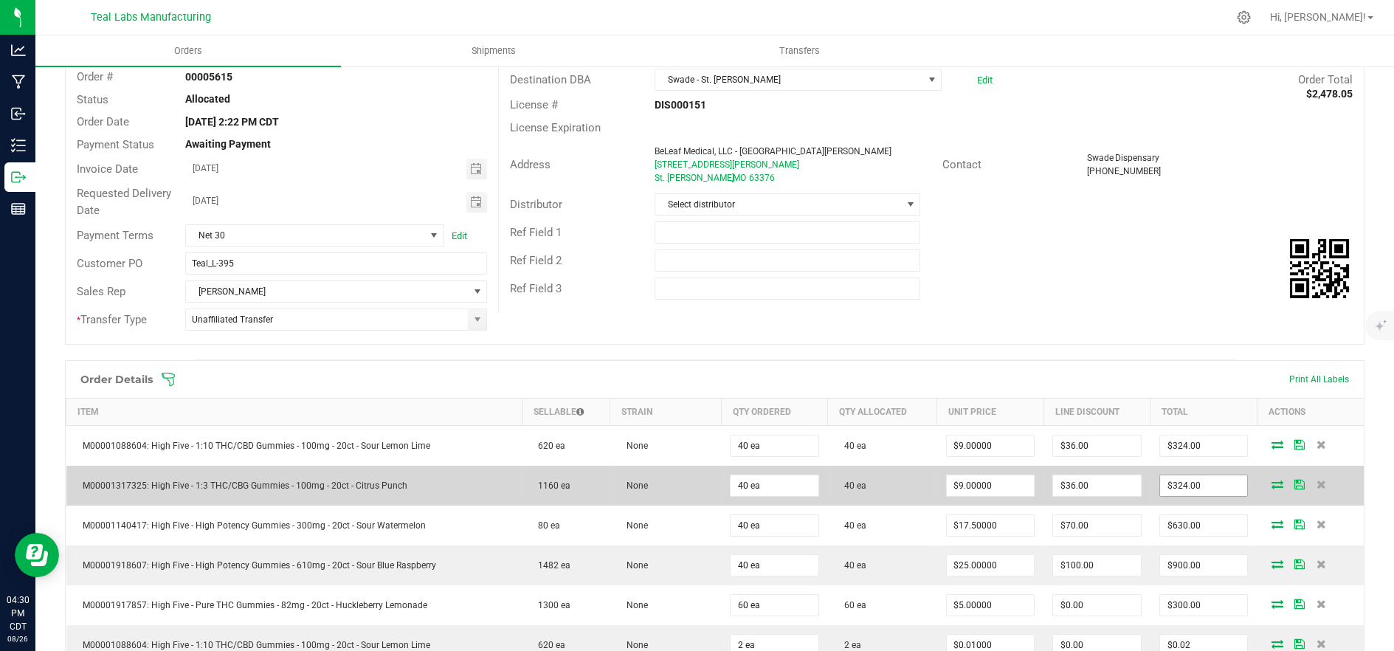
scroll to position [0, 0]
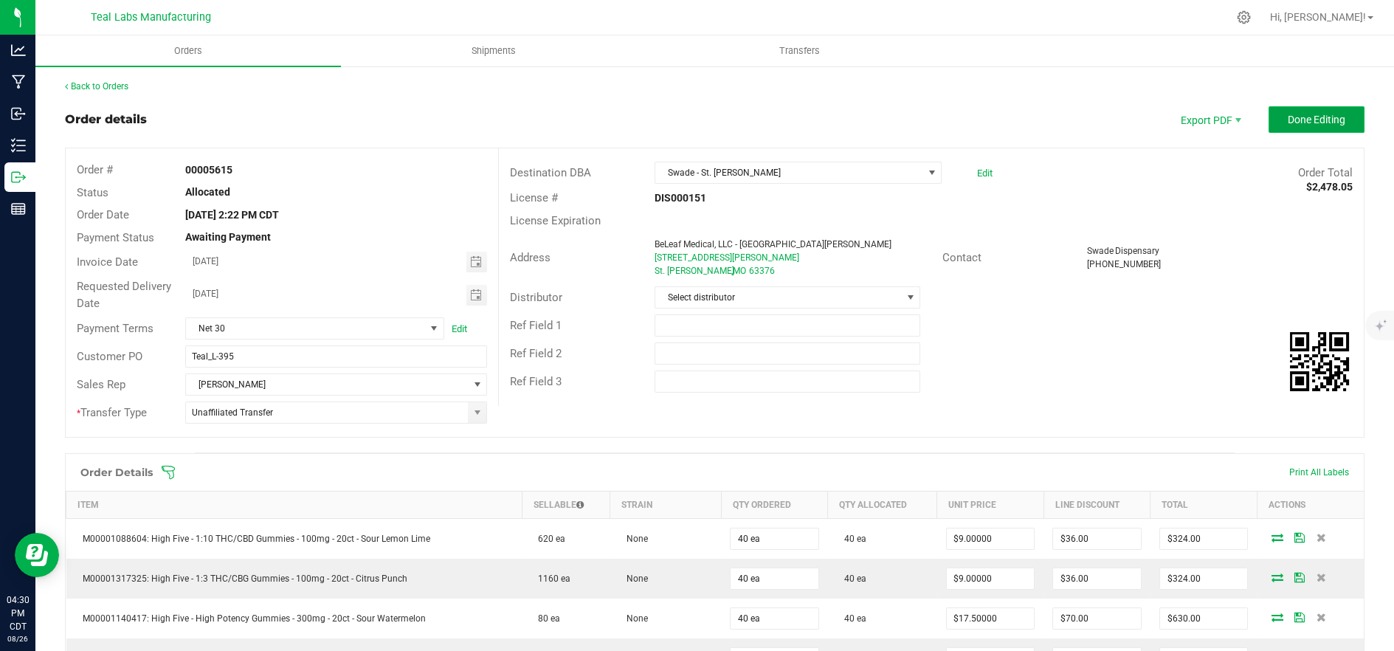
click at [1288, 120] on span "Done Editing" at bounding box center [1317, 120] width 58 height 12
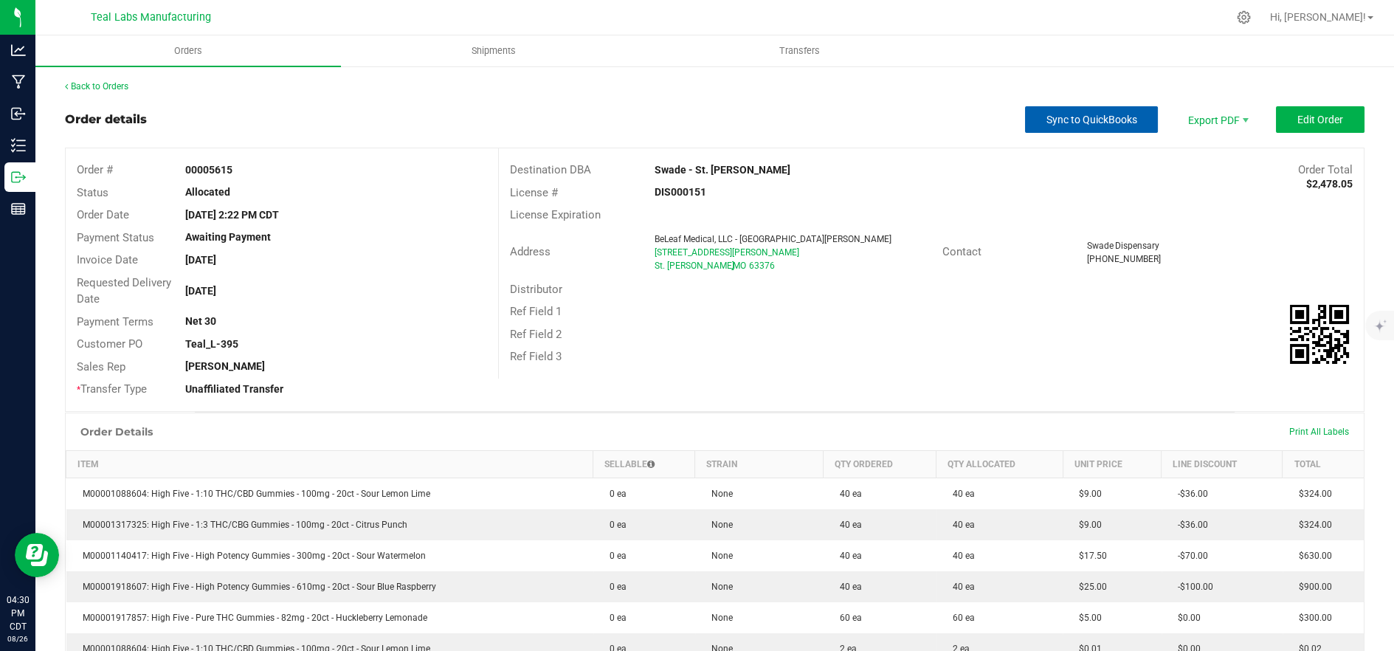
click at [1099, 109] on button "Sync to QuickBooks" at bounding box center [1091, 119] width 133 height 27
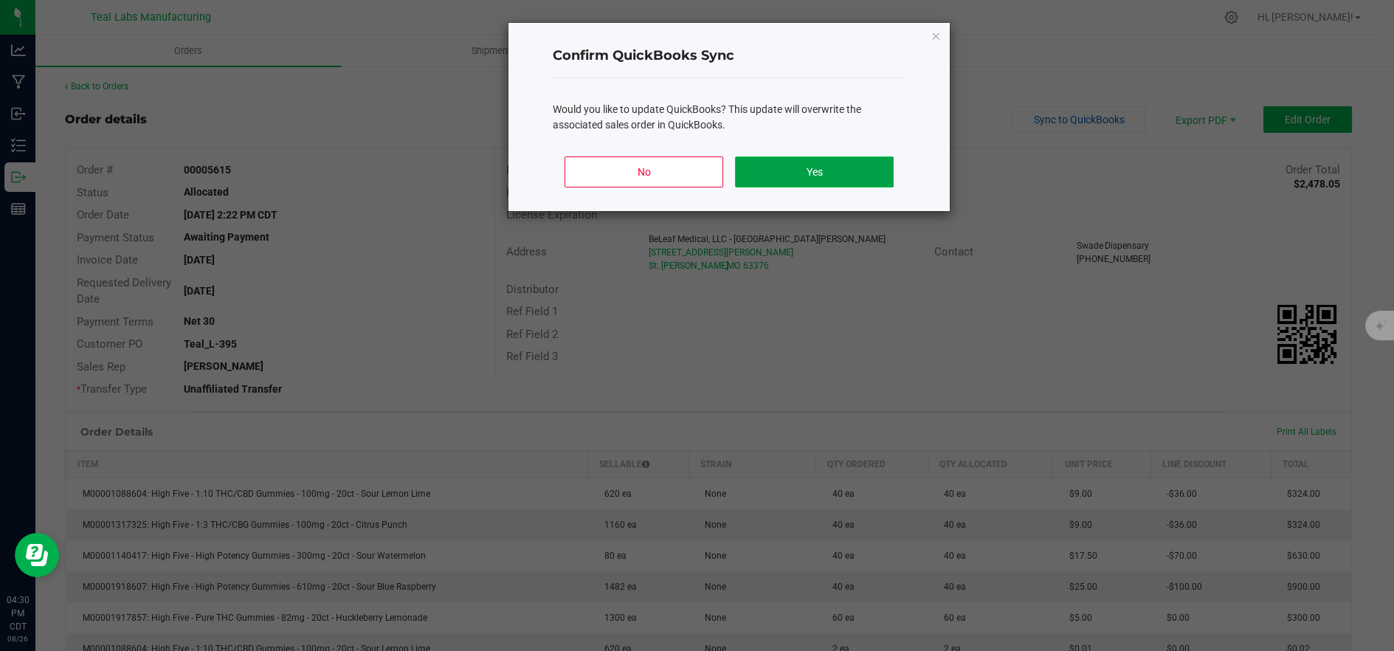
click at [874, 170] on button "Yes" at bounding box center [814, 171] width 159 height 31
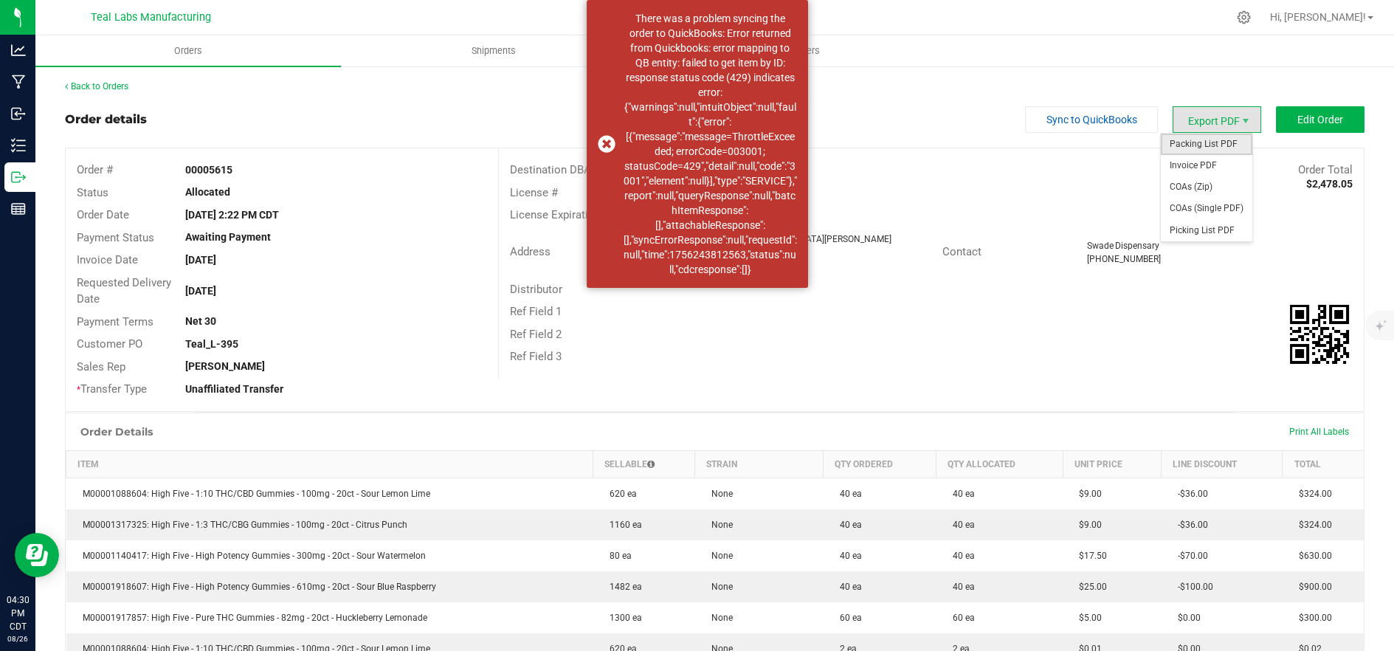
click at [1205, 139] on span "Packing List PDF" at bounding box center [1207, 144] width 92 height 21
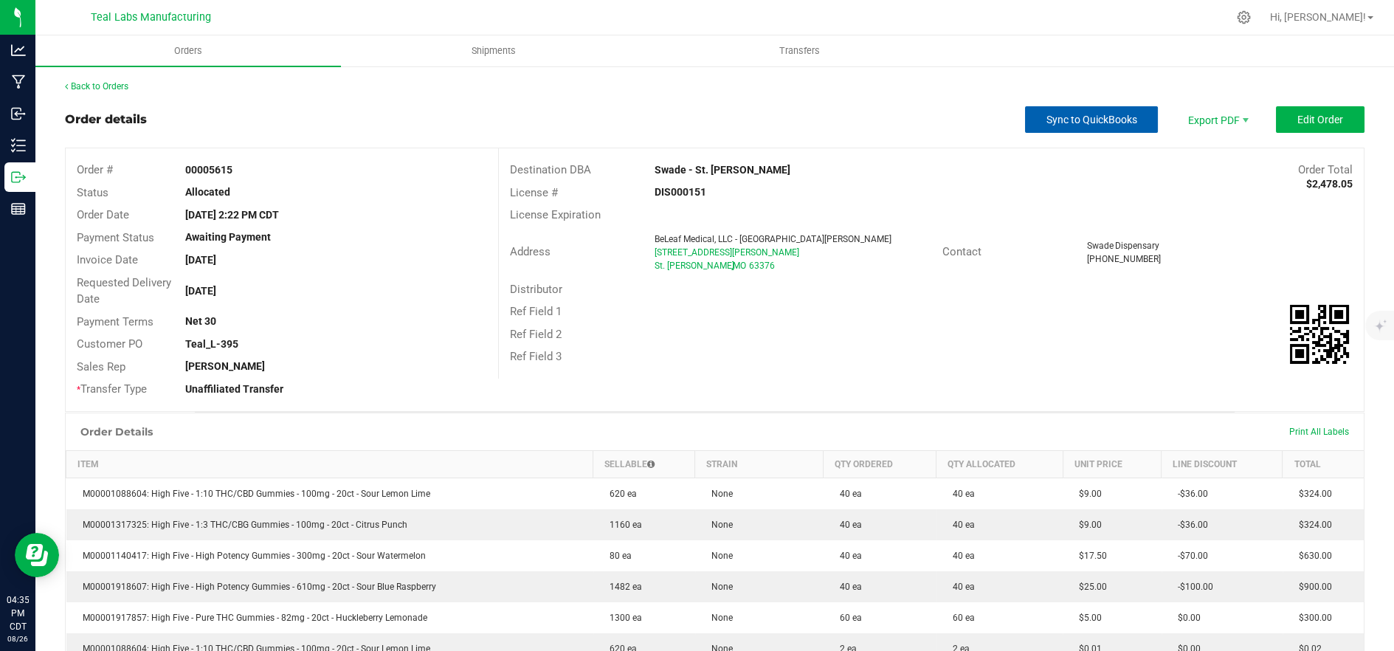
click at [1056, 117] on span "Sync to QuickBooks" at bounding box center [1092, 120] width 91 height 12
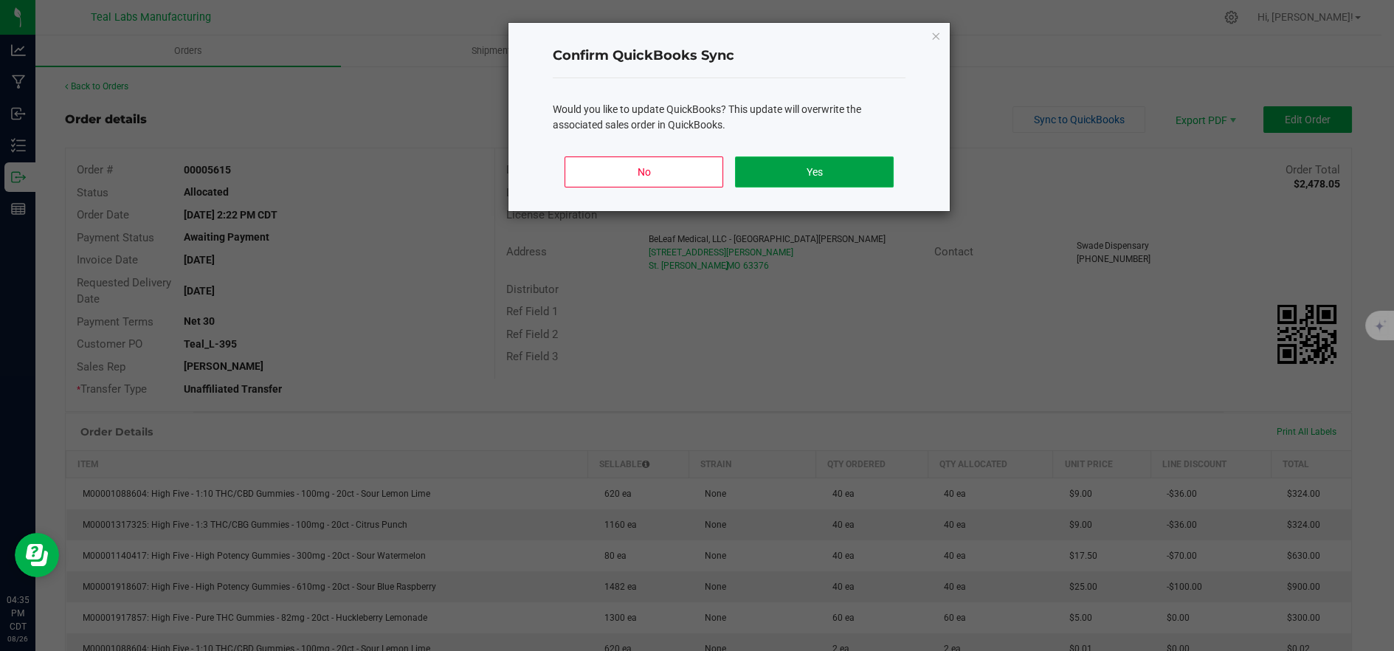
click at [760, 173] on button "Yes" at bounding box center [814, 171] width 159 height 31
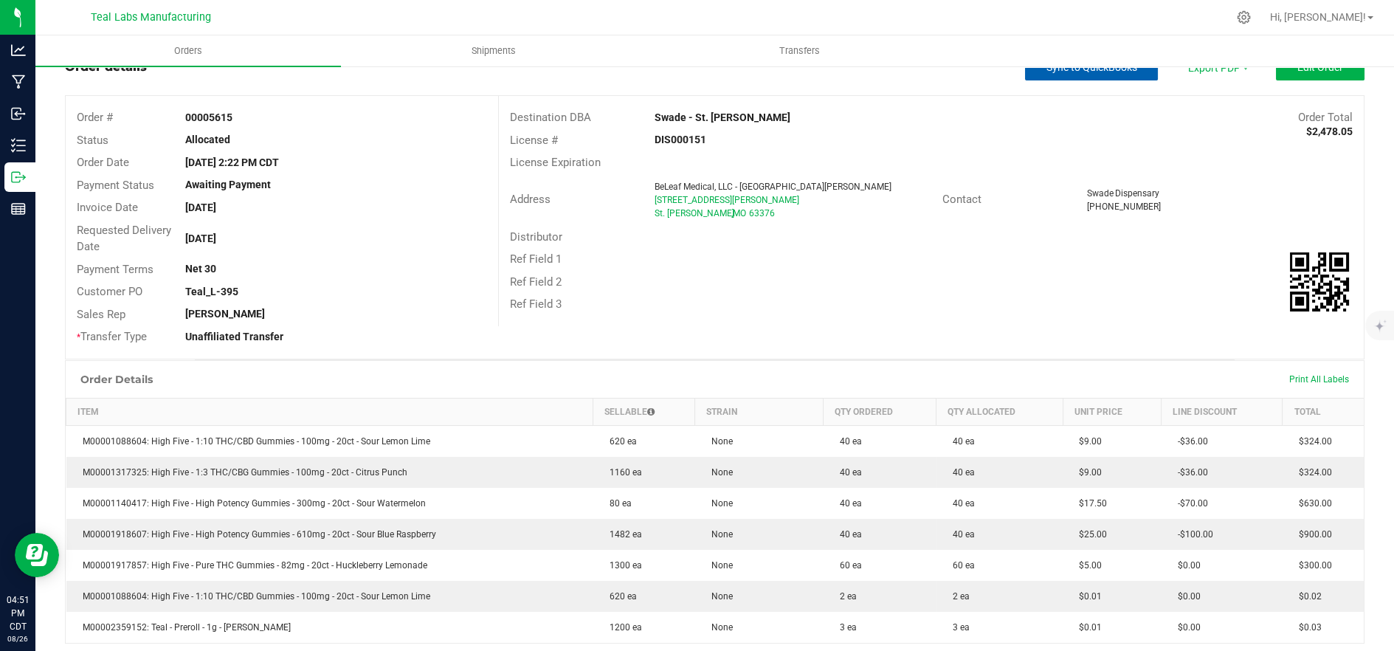
scroll to position [82, 0]
